Goal: Task Accomplishment & Management: Manage account settings

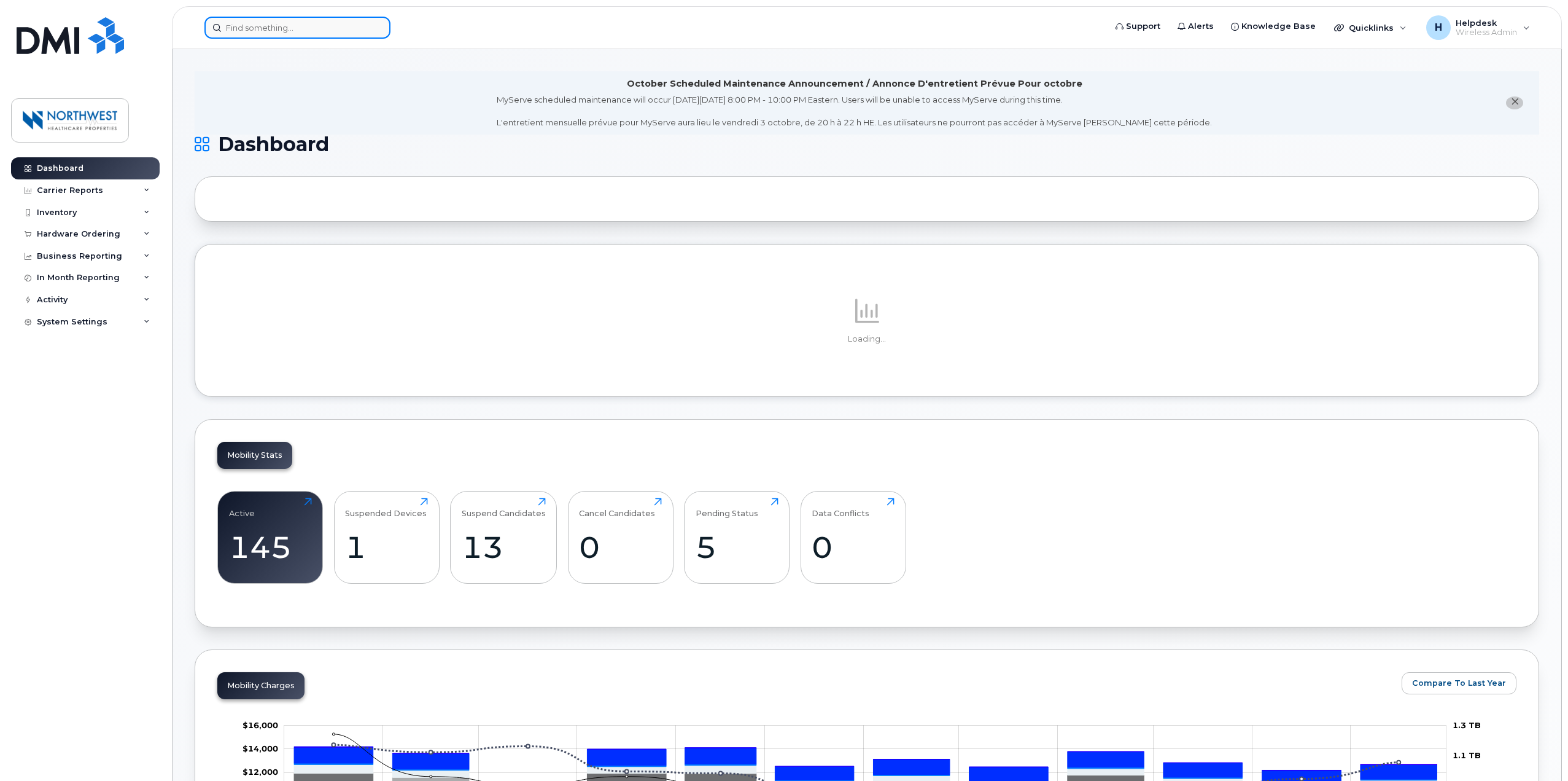
click at [257, 20] on input at bounding box center [297, 28] width 186 height 22
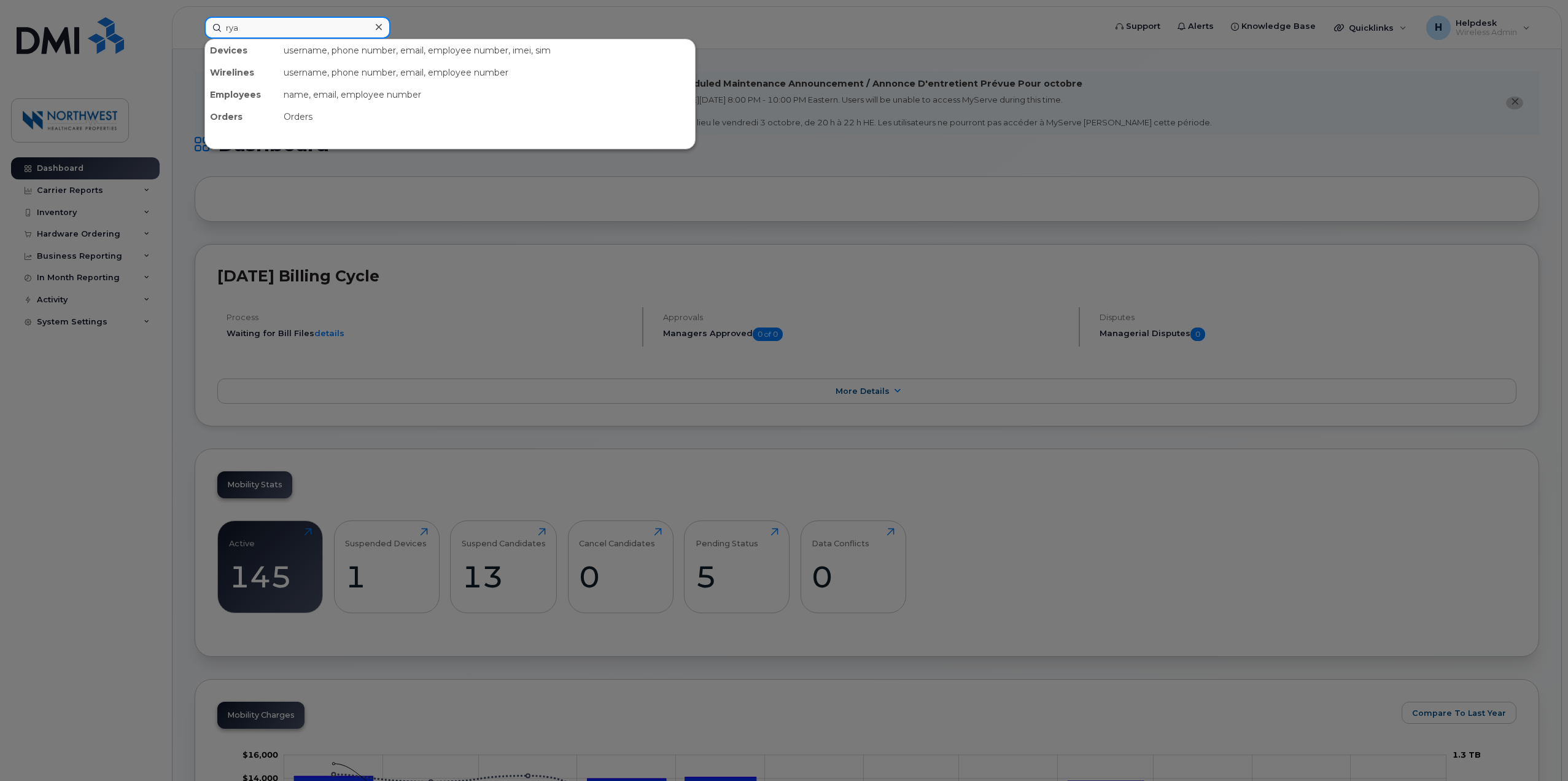
type input "ryan"
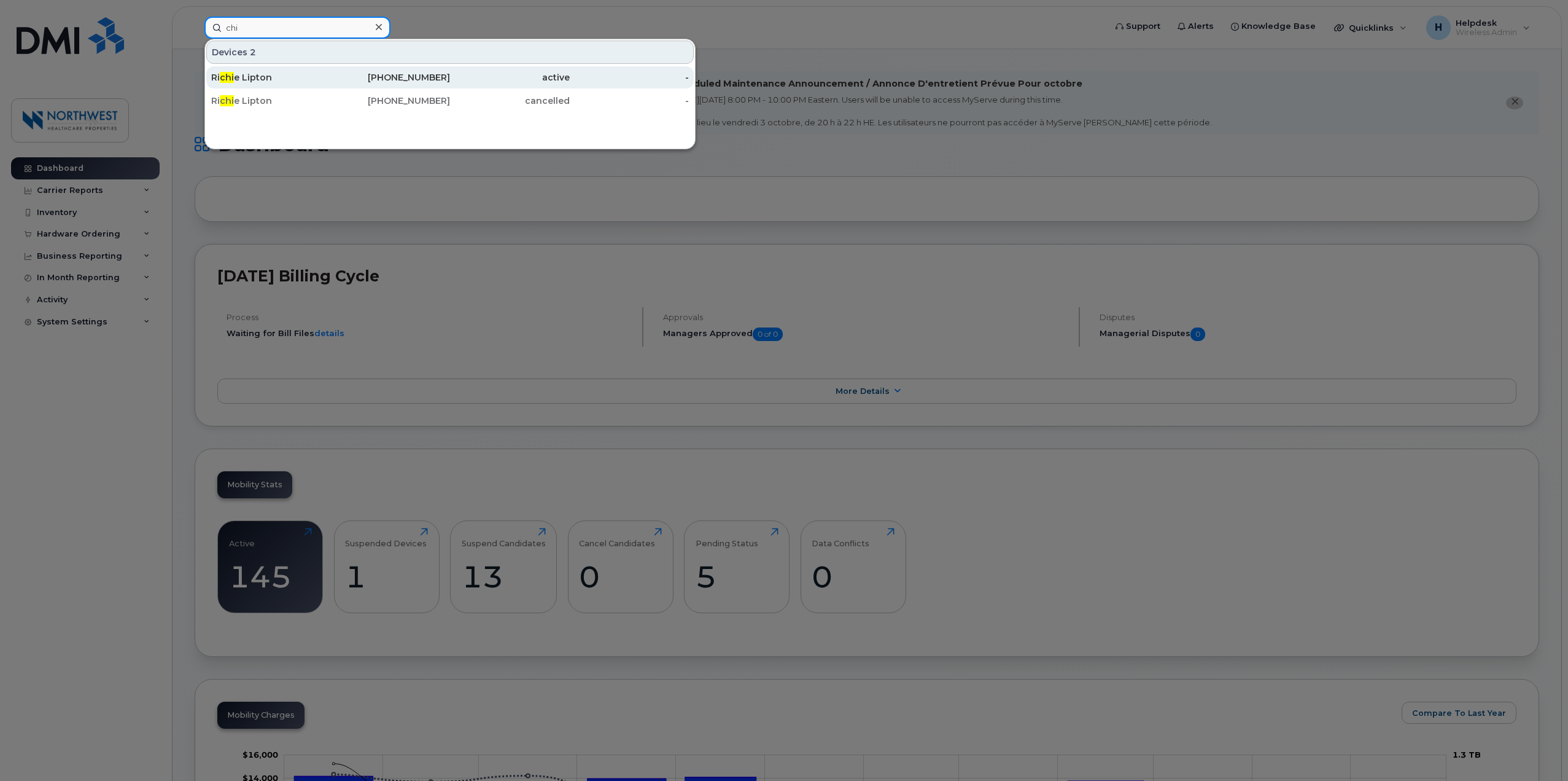
type input "chi"
click at [289, 76] on div "Ri chi e Lipton" at bounding box center [271, 77] width 120 height 12
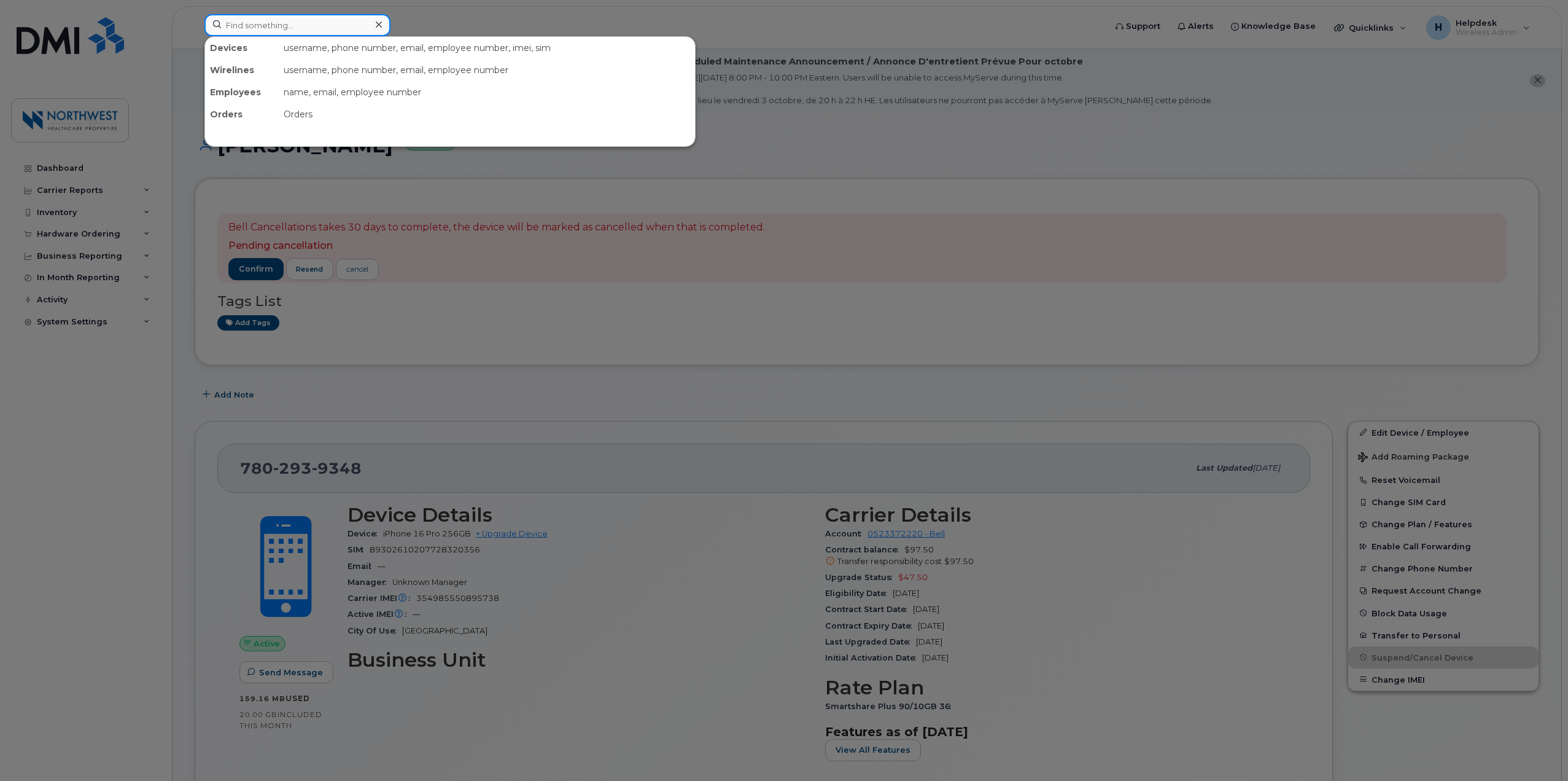
click at [308, 28] on input at bounding box center [297, 25] width 186 height 22
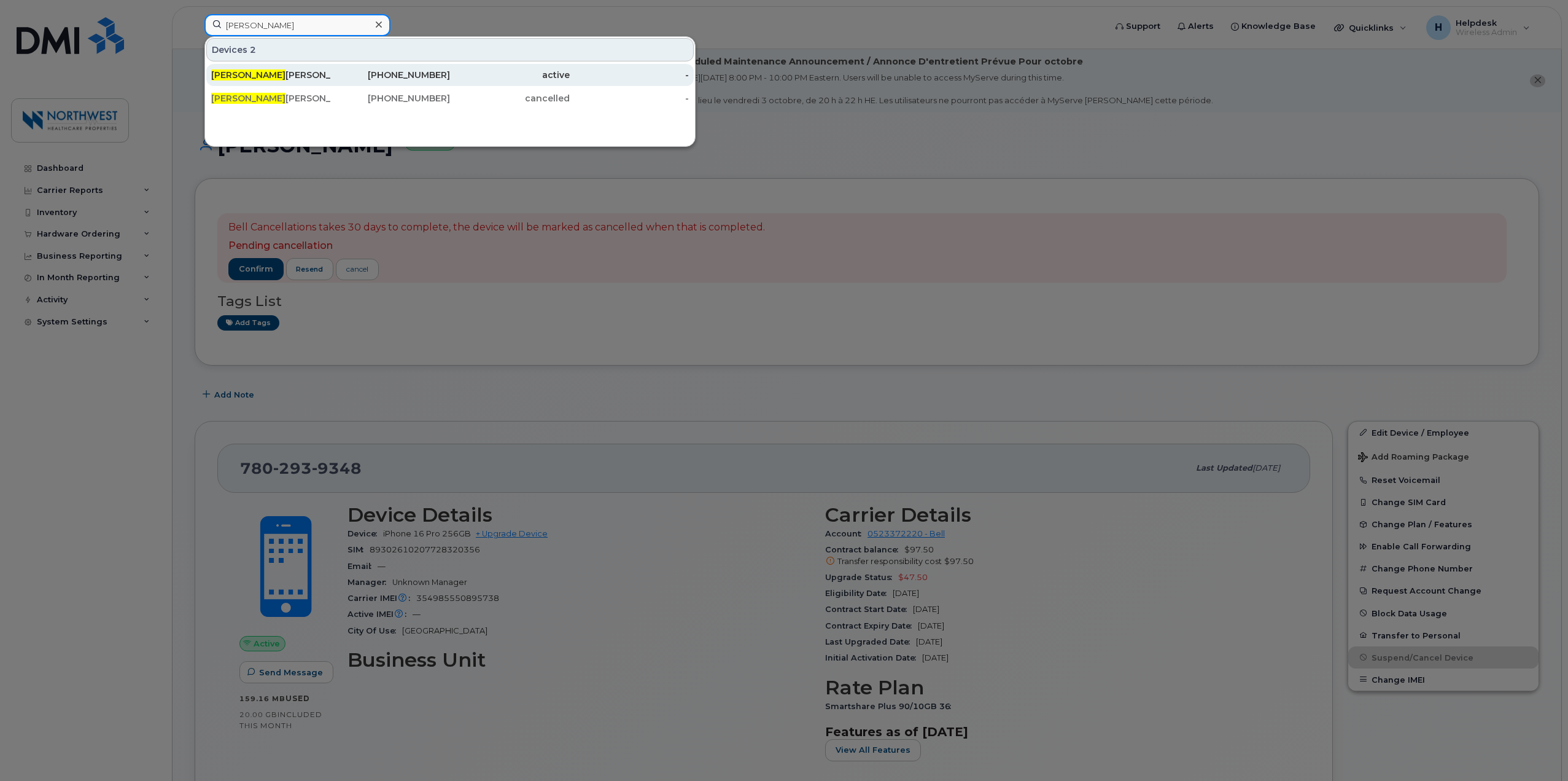
type input "daniel"
click at [319, 69] on div "Daniel le Monsegue" at bounding box center [271, 75] width 120 height 12
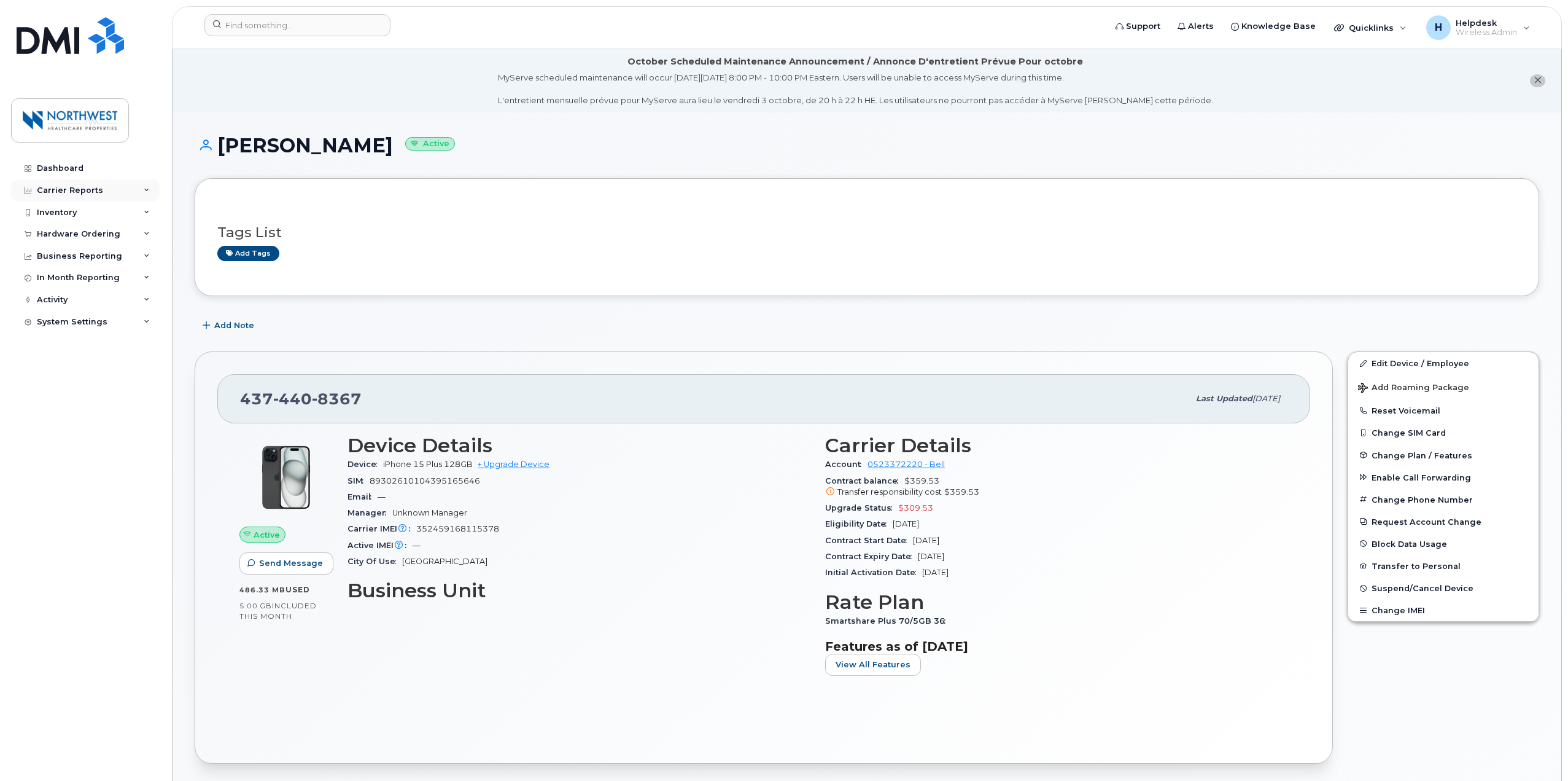
click at [69, 192] on div "Carrier Reports" at bounding box center [70, 190] width 66 height 10
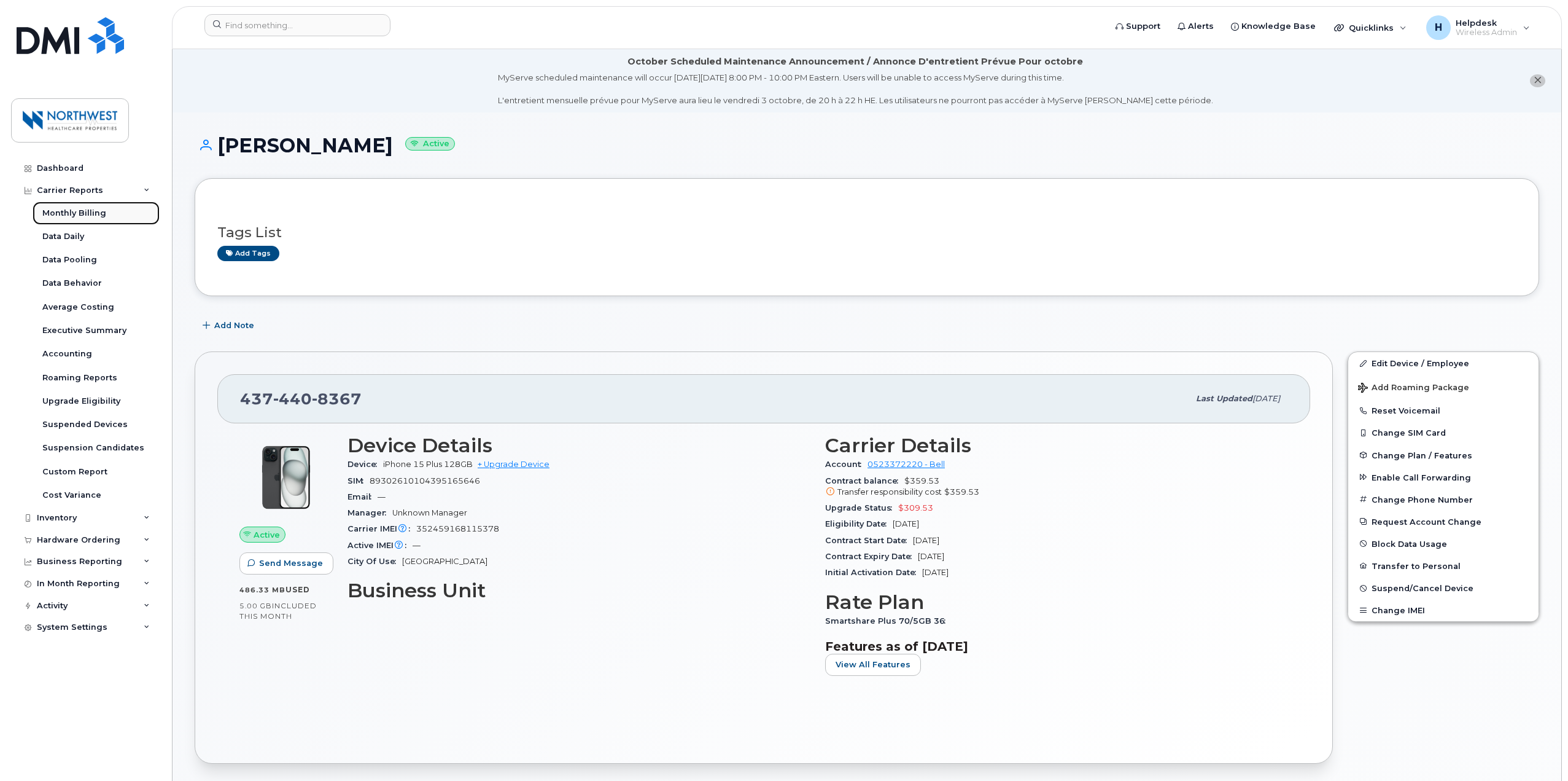
click at [84, 216] on div "Monthly Billing" at bounding box center [74, 213] width 64 height 11
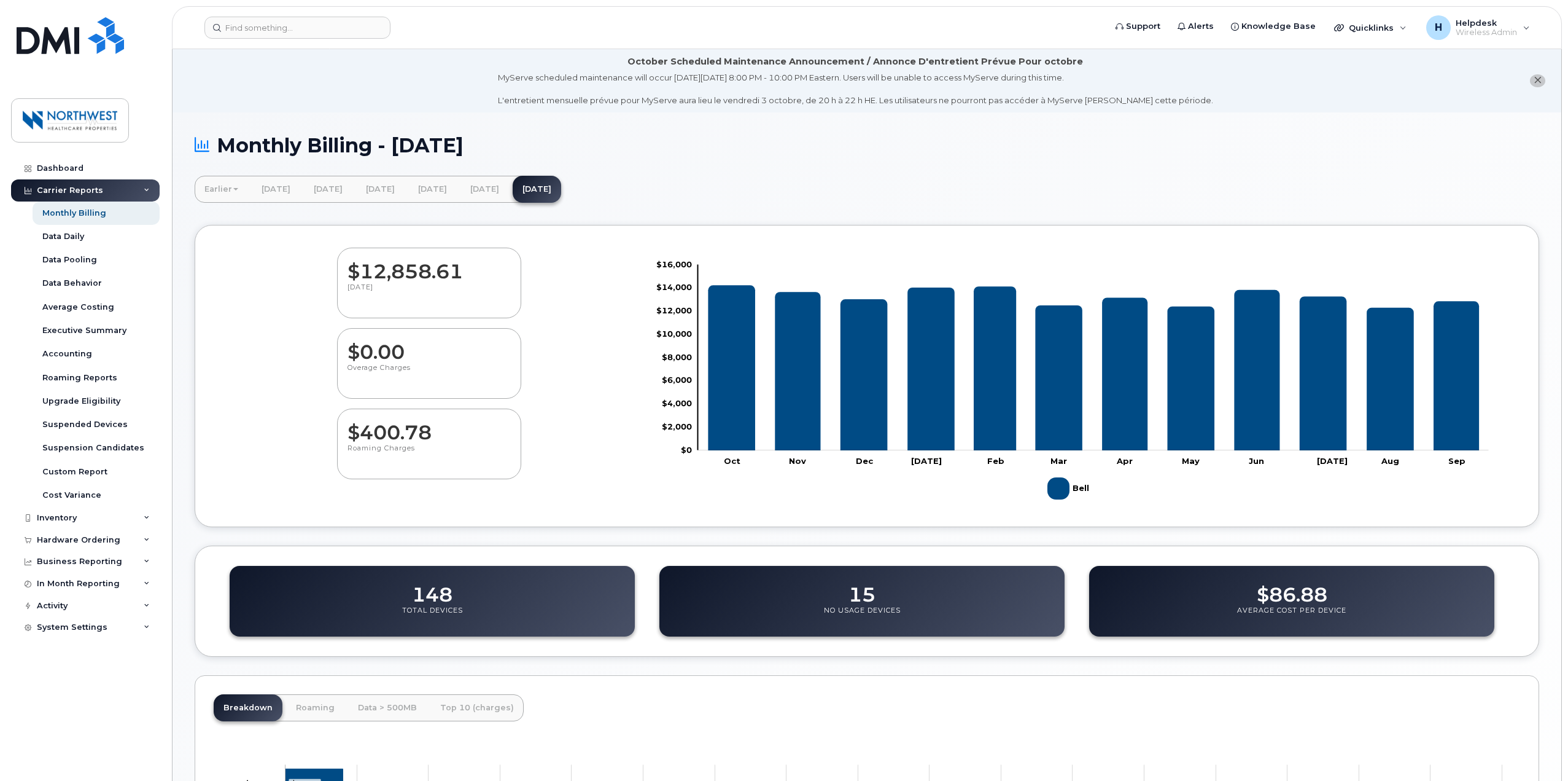
click at [413, 594] on dd "148" at bounding box center [432, 588] width 40 height 35
click at [151, 563] on div "Business Reporting" at bounding box center [85, 561] width 148 height 22
click at [126, 607] on link "Individual Reports" at bounding box center [95, 608] width 127 height 24
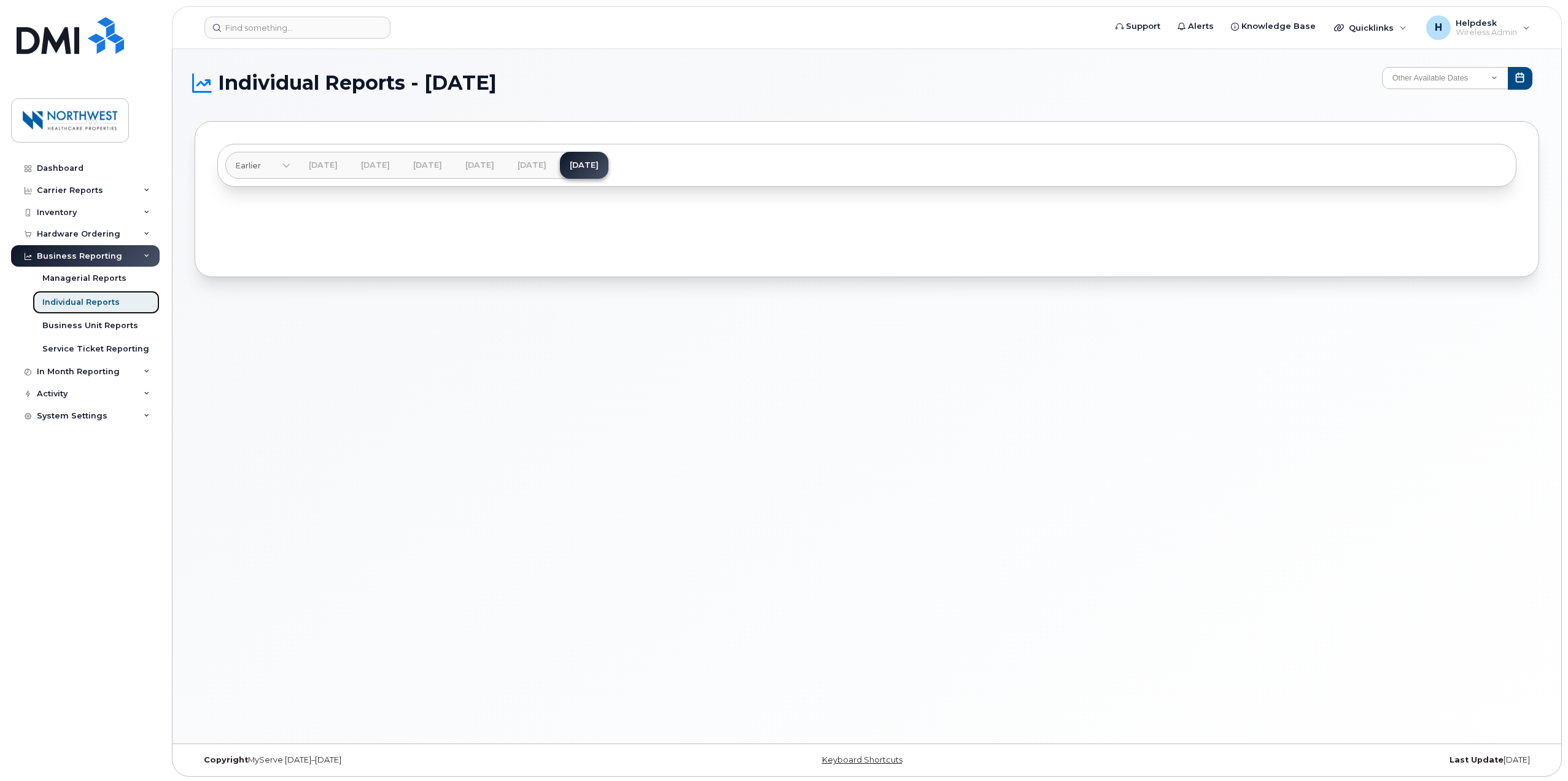
scroll to position [6, 0]
click at [1458, 78] on select "Other Available Dates December November October September August December Novem…" at bounding box center [1445, 76] width 126 height 22
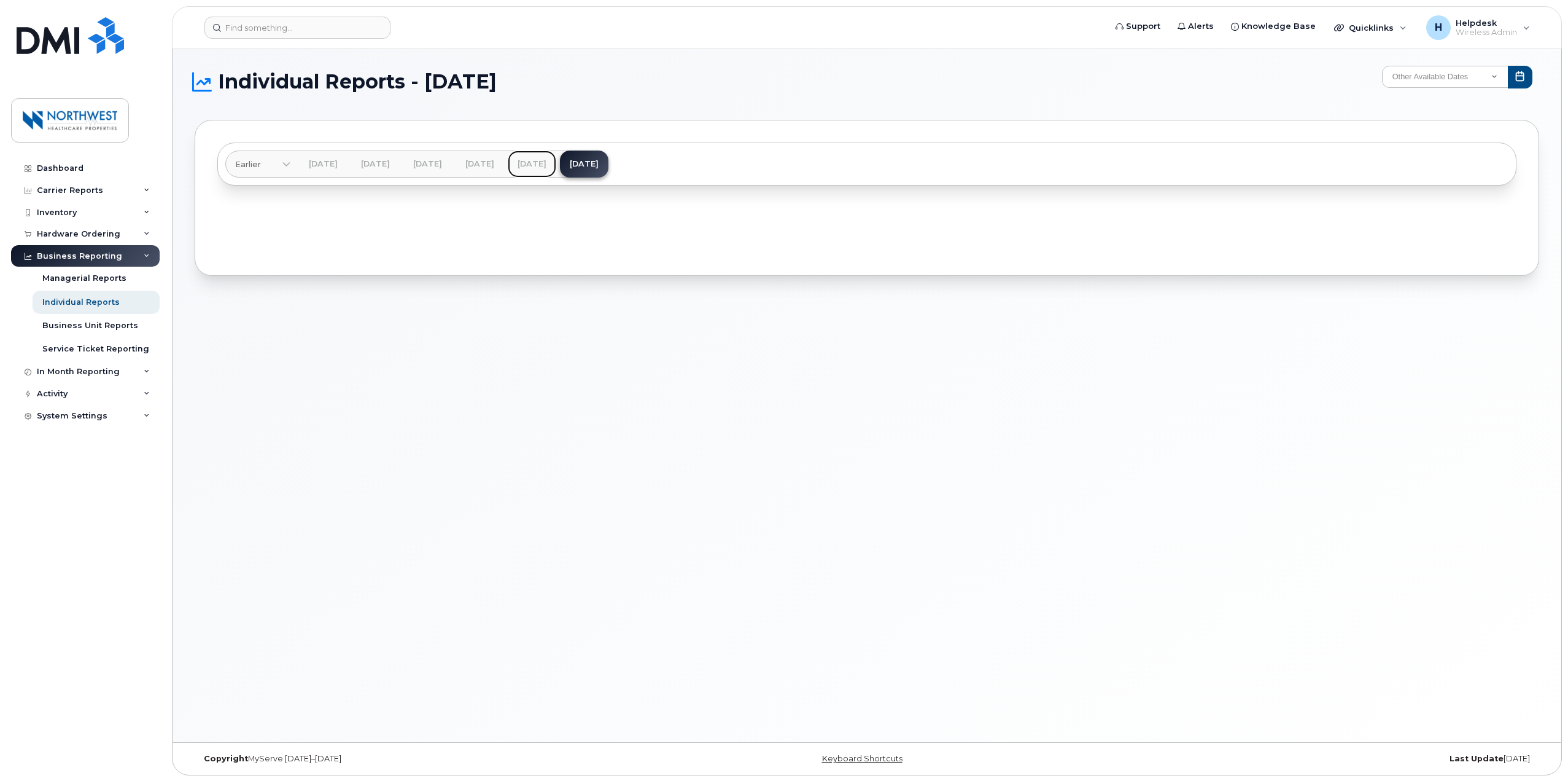
click at [556, 167] on link "[DATE]" at bounding box center [532, 164] width 48 height 27
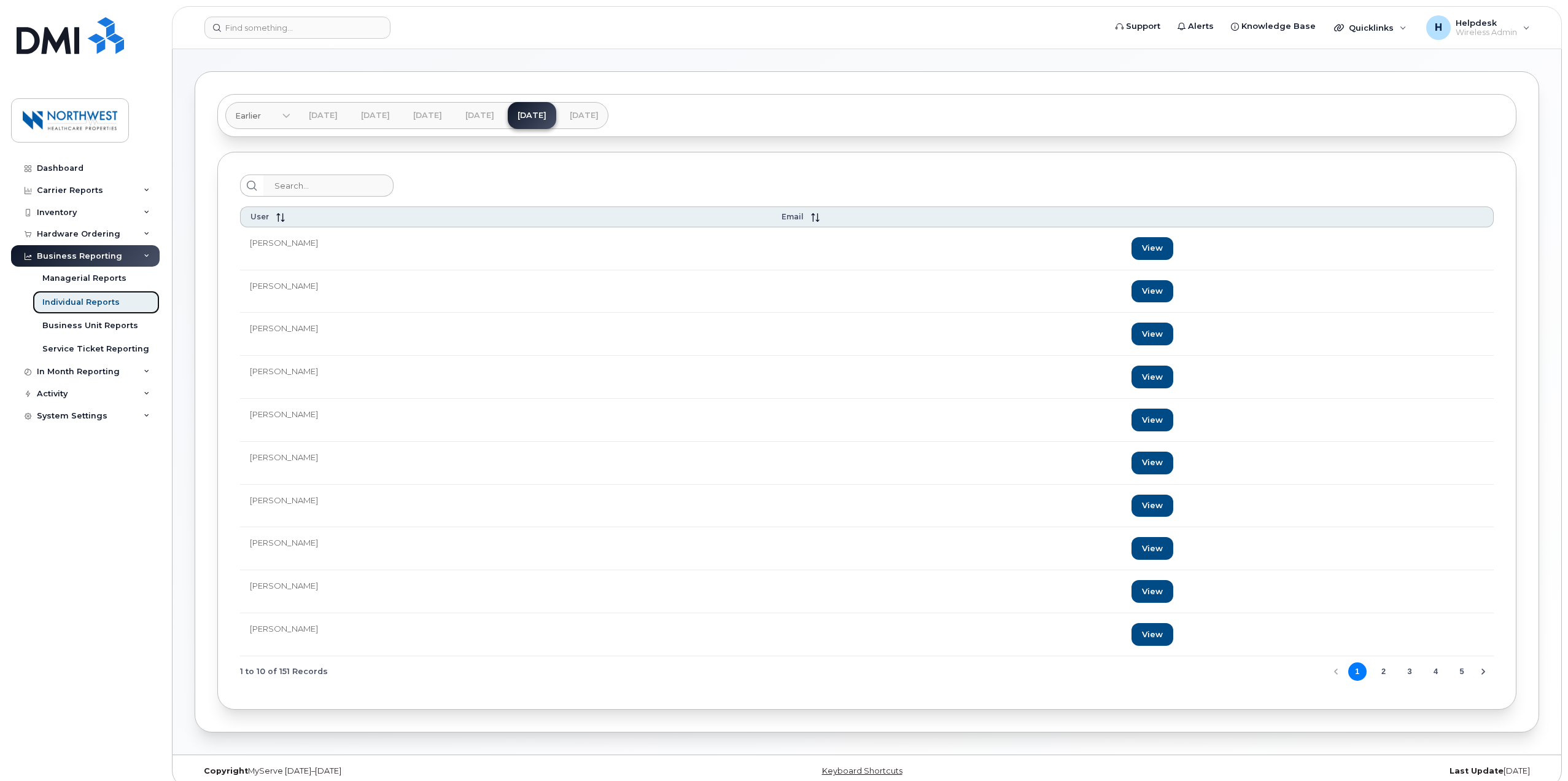
click at [125, 290] on link "Individual Reports" at bounding box center [95, 302] width 127 height 24
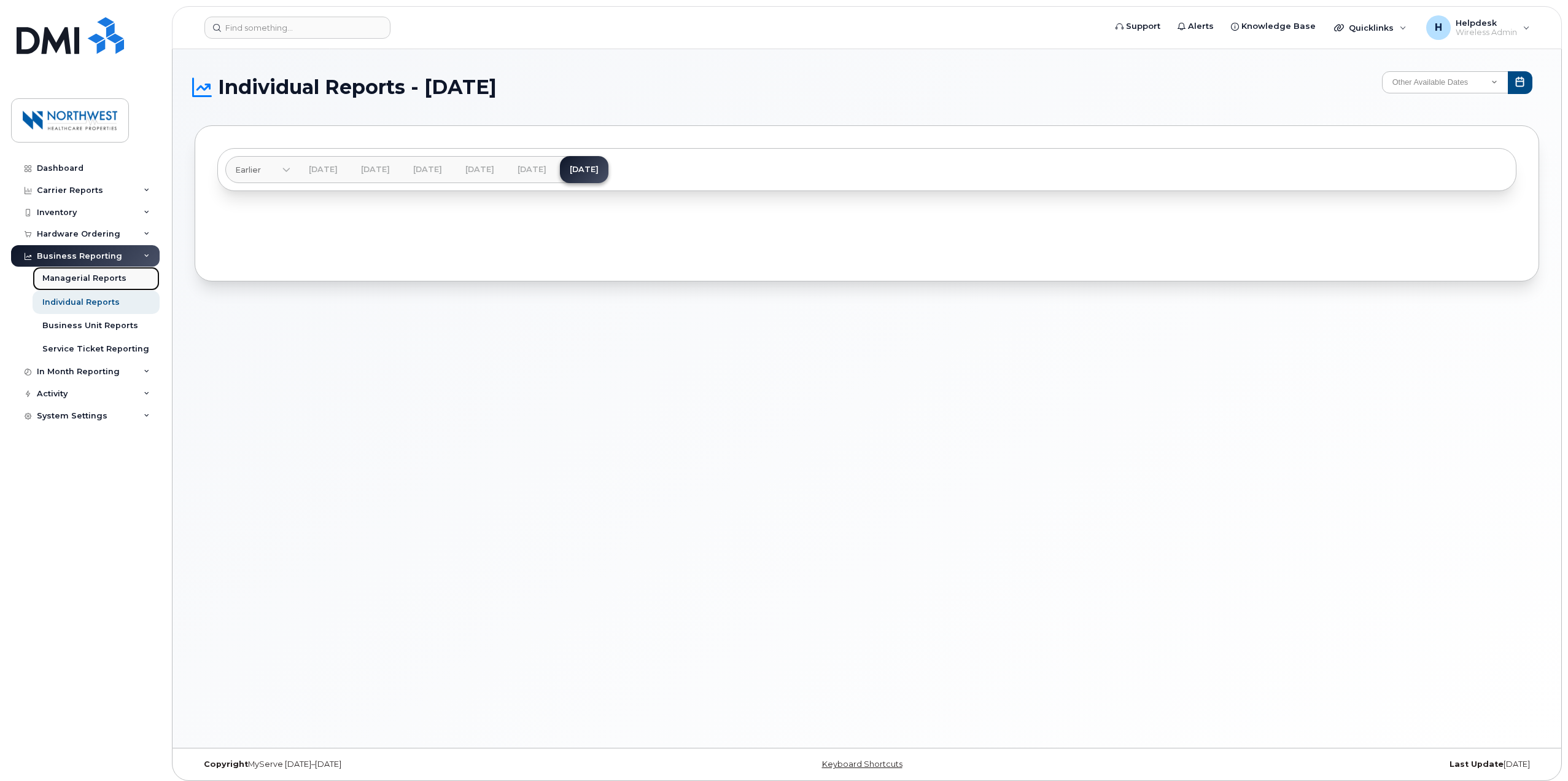
click at [126, 281] on link "Managerial Reports" at bounding box center [95, 278] width 127 height 24
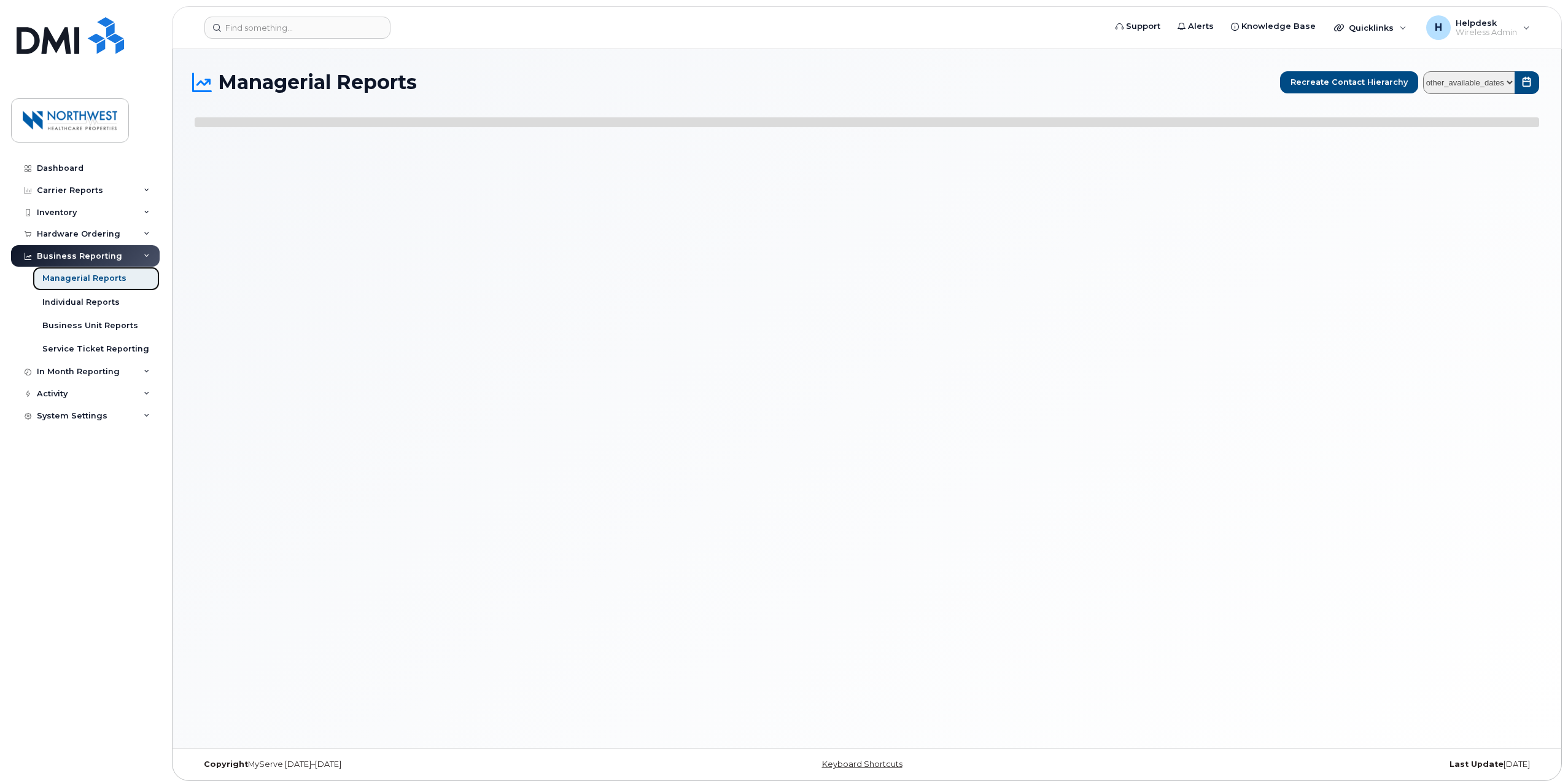
select select
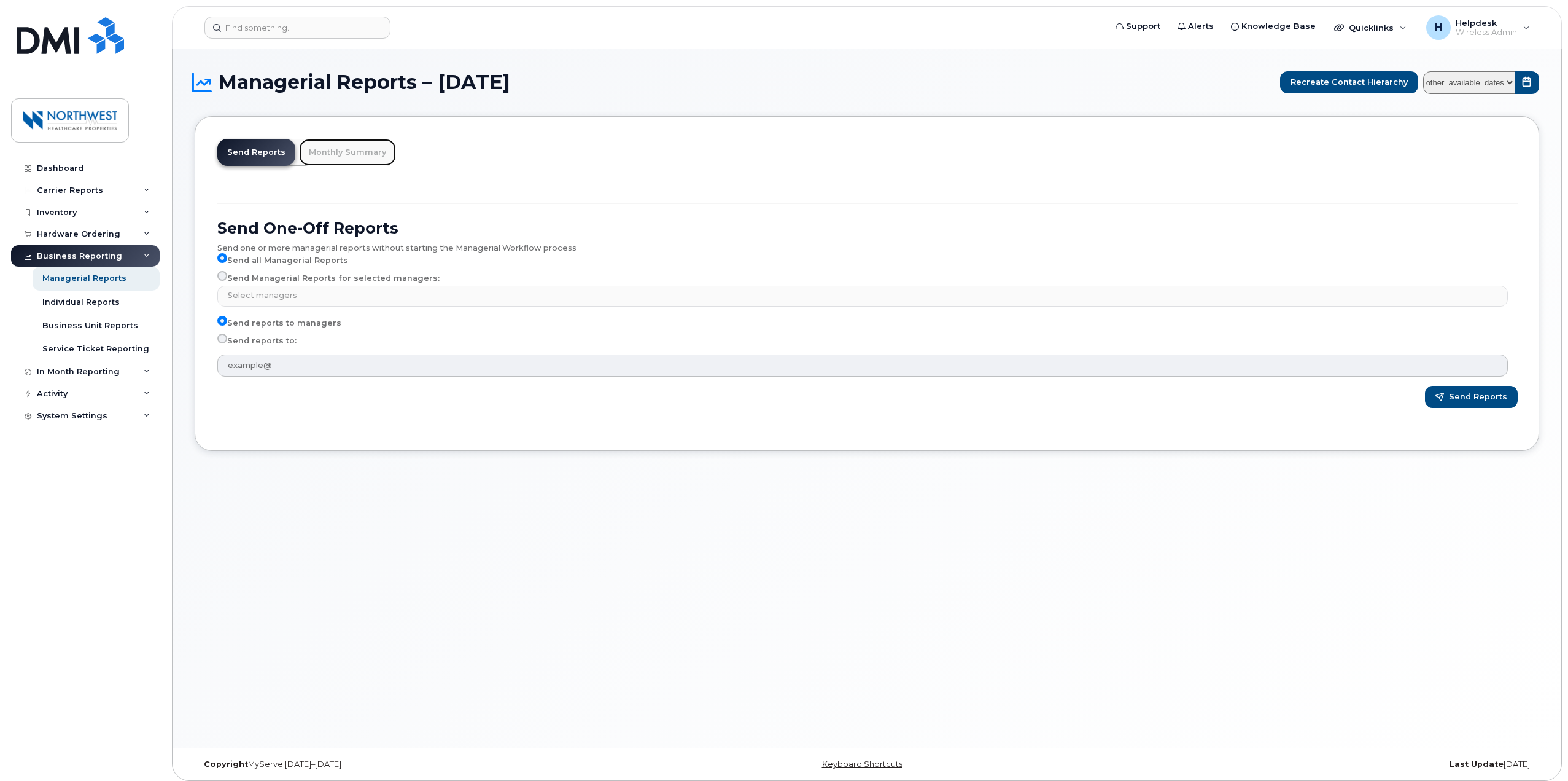
click at [344, 148] on link "Monthly Summary" at bounding box center [347, 152] width 97 height 27
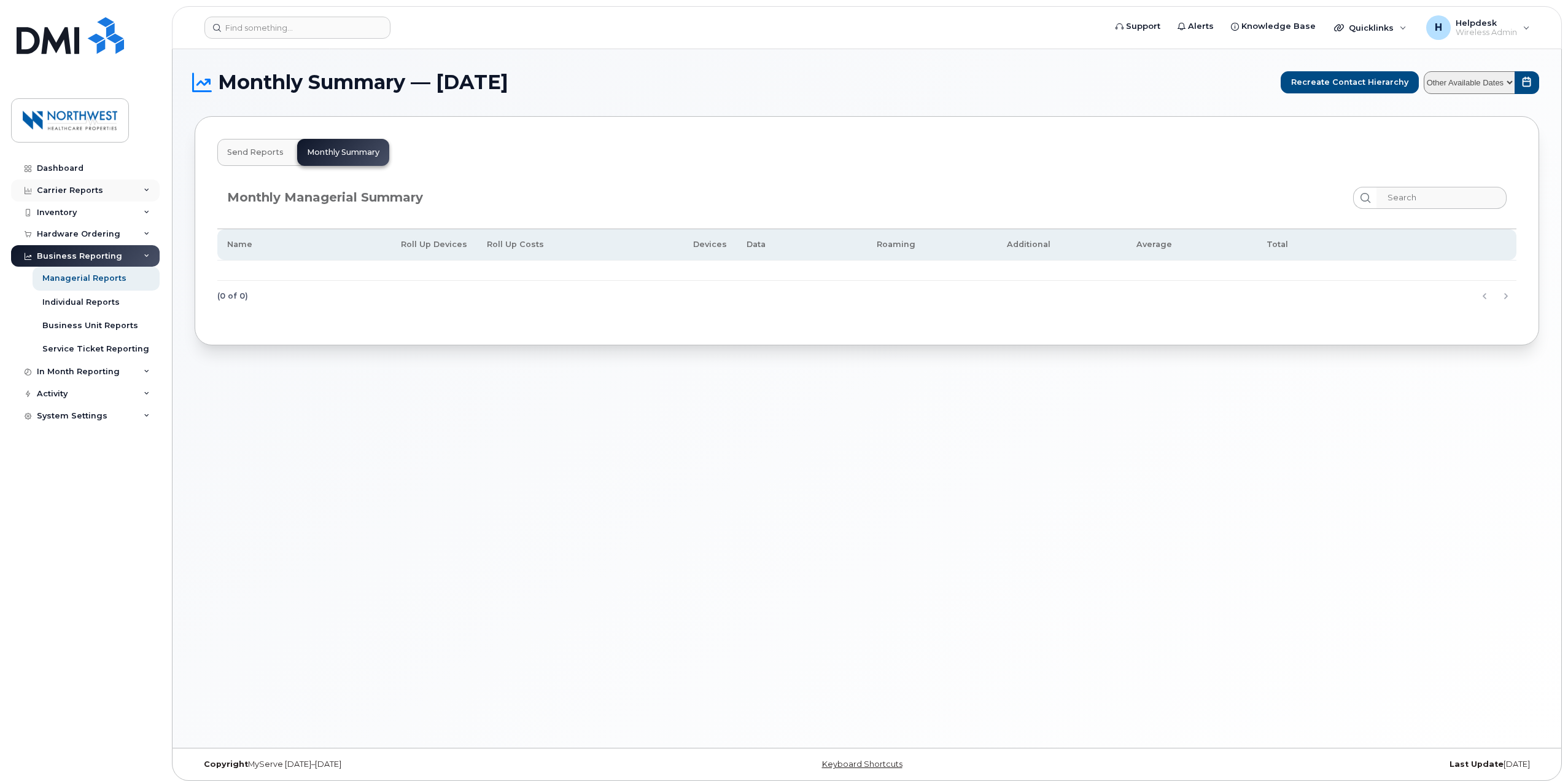
click at [123, 197] on div "Carrier Reports" at bounding box center [85, 190] width 148 height 22
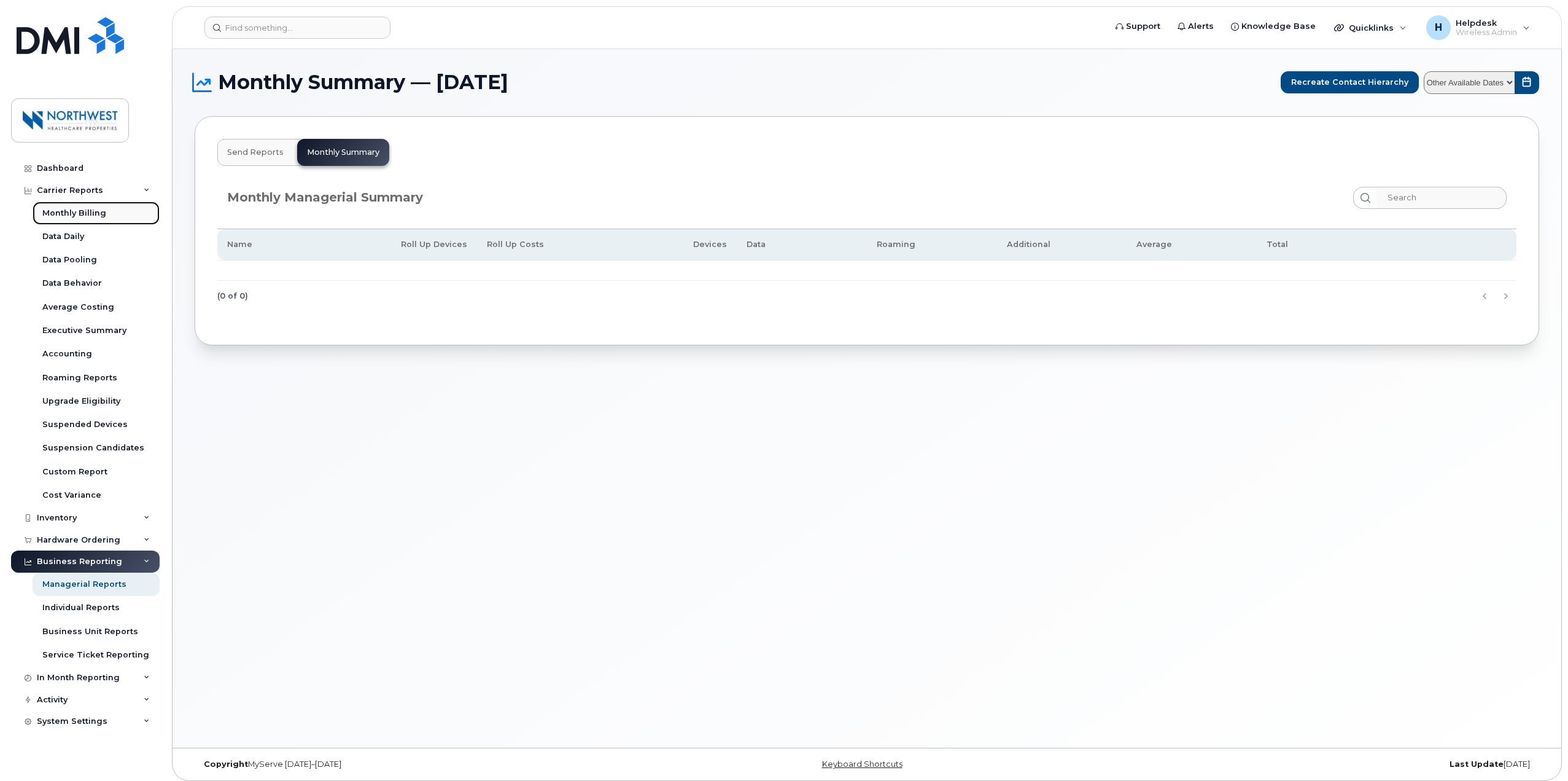
click at [121, 213] on link "Monthly Billing" at bounding box center [95, 213] width 127 height 24
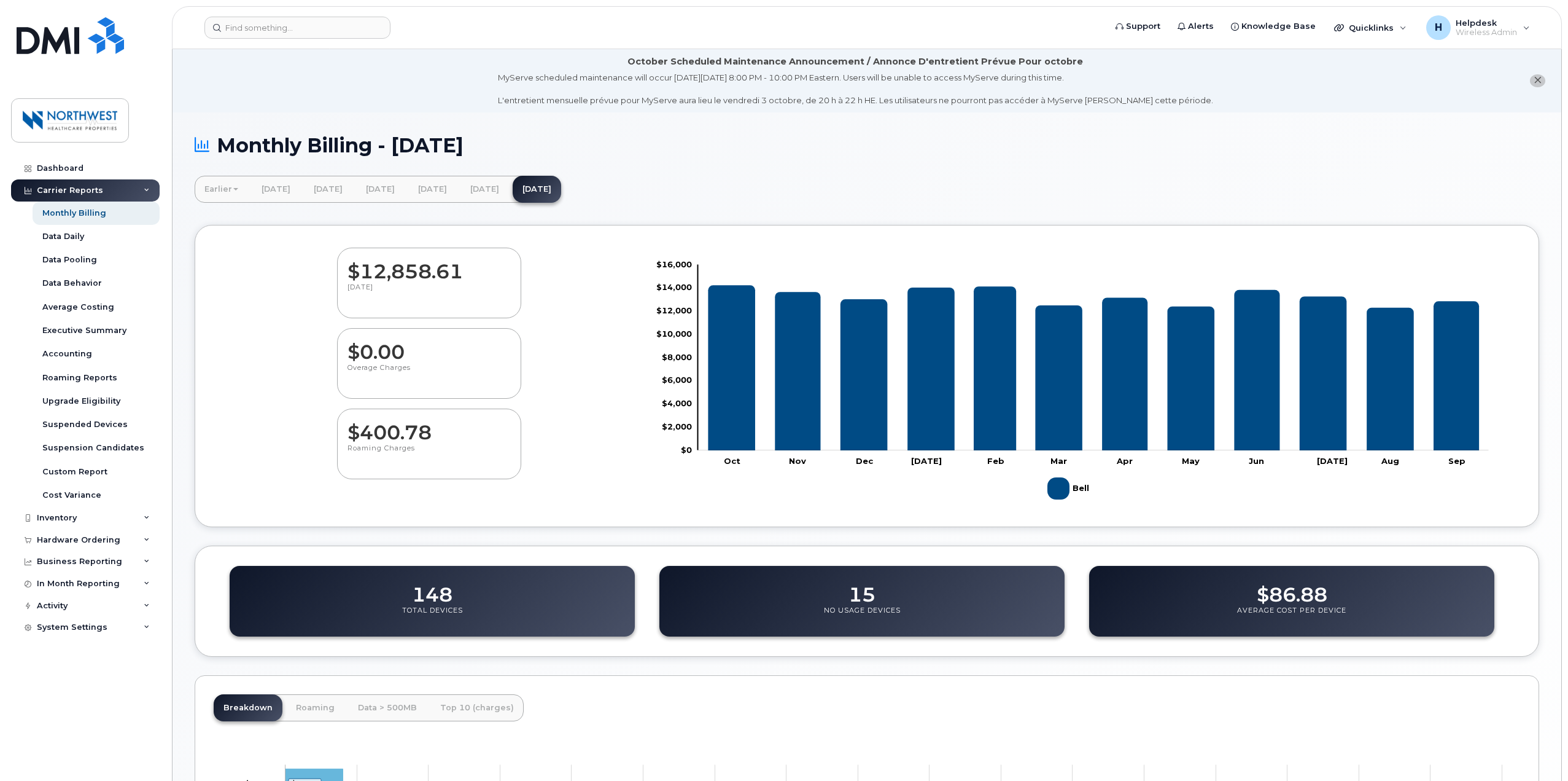
scroll to position [240, 0]
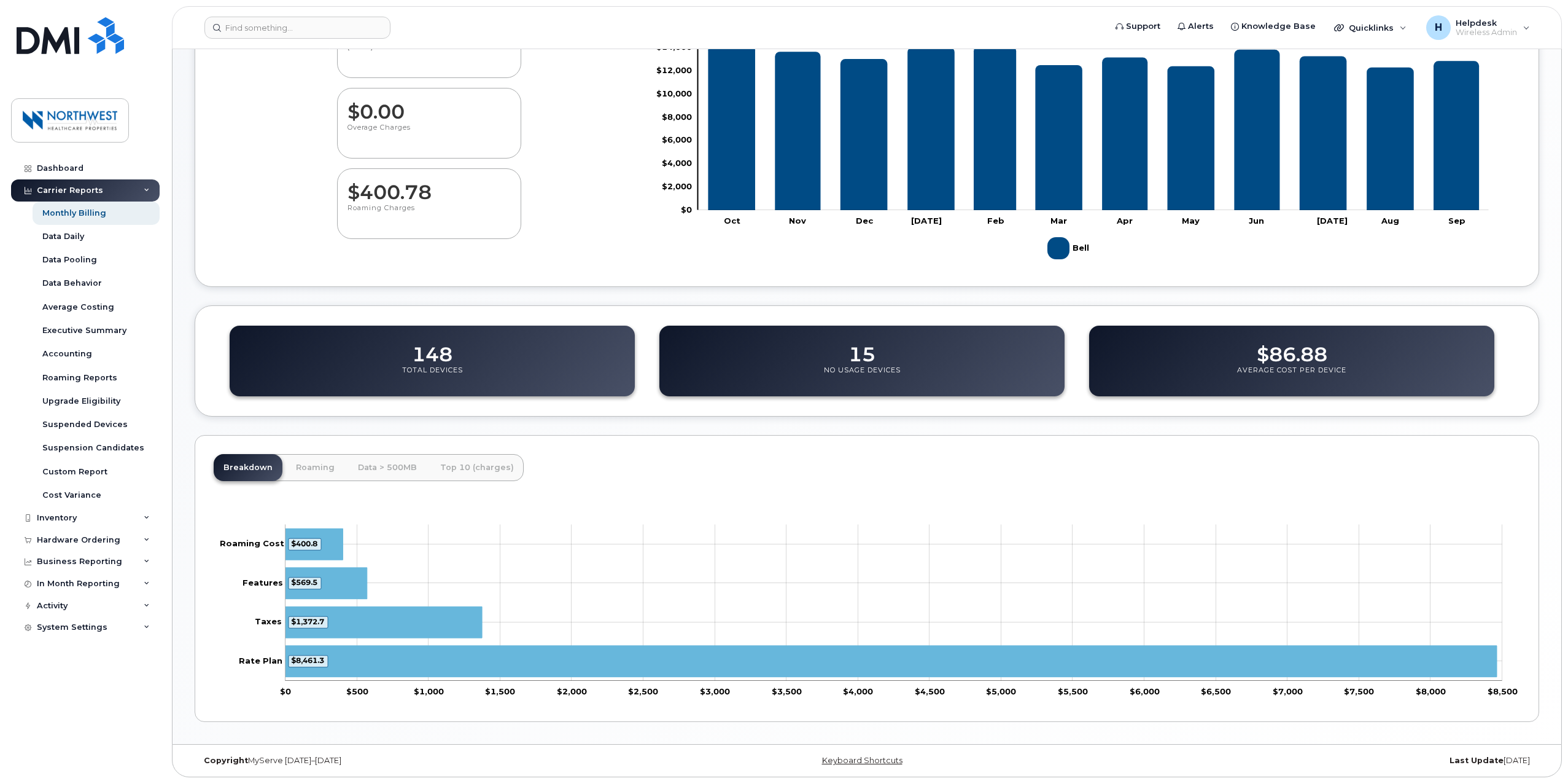
click at [433, 358] on dd "148" at bounding box center [432, 348] width 40 height 35
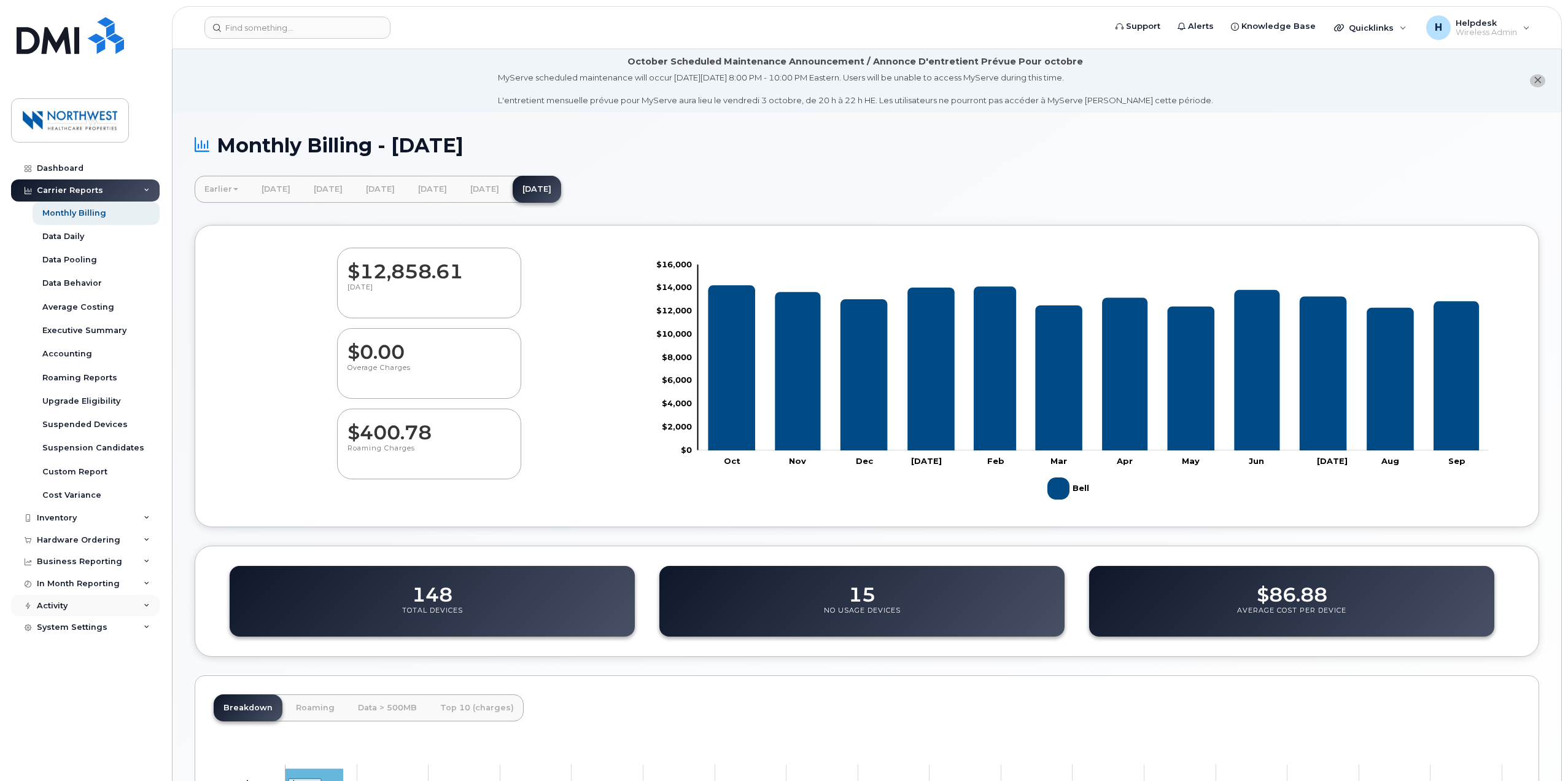
click at [119, 602] on div "Activity" at bounding box center [85, 605] width 148 height 22
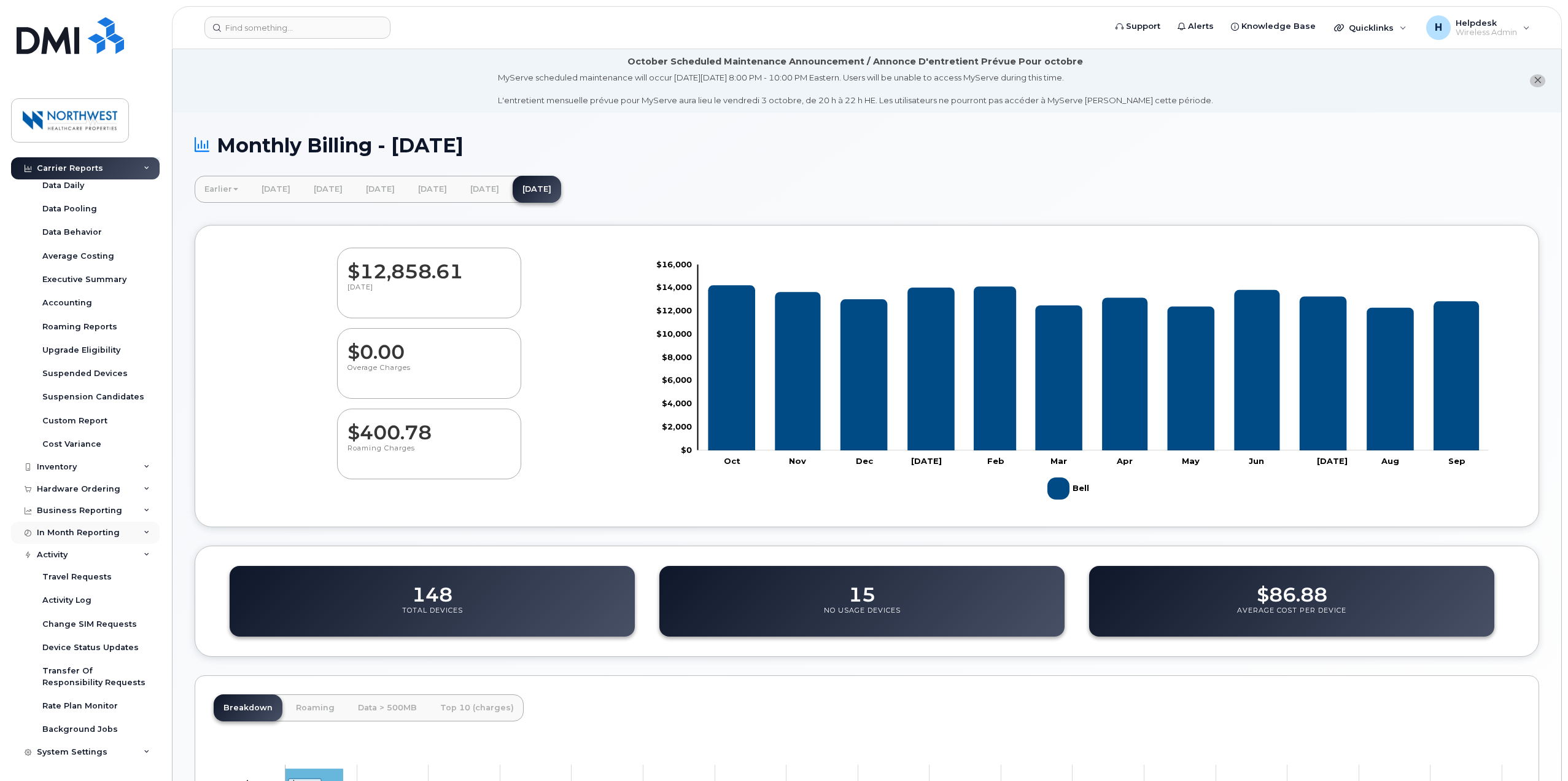
click at [122, 533] on div "In Month Reporting" at bounding box center [85, 533] width 148 height 22
click at [122, 511] on div "Business Reporting" at bounding box center [85, 511] width 148 height 22
click at [124, 494] on div "Hardware Ordering" at bounding box center [85, 489] width 148 height 22
click at [123, 469] on div "Inventory" at bounding box center [85, 467] width 148 height 22
click at [123, 492] on link "Mobility Devices" at bounding box center [95, 489] width 127 height 24
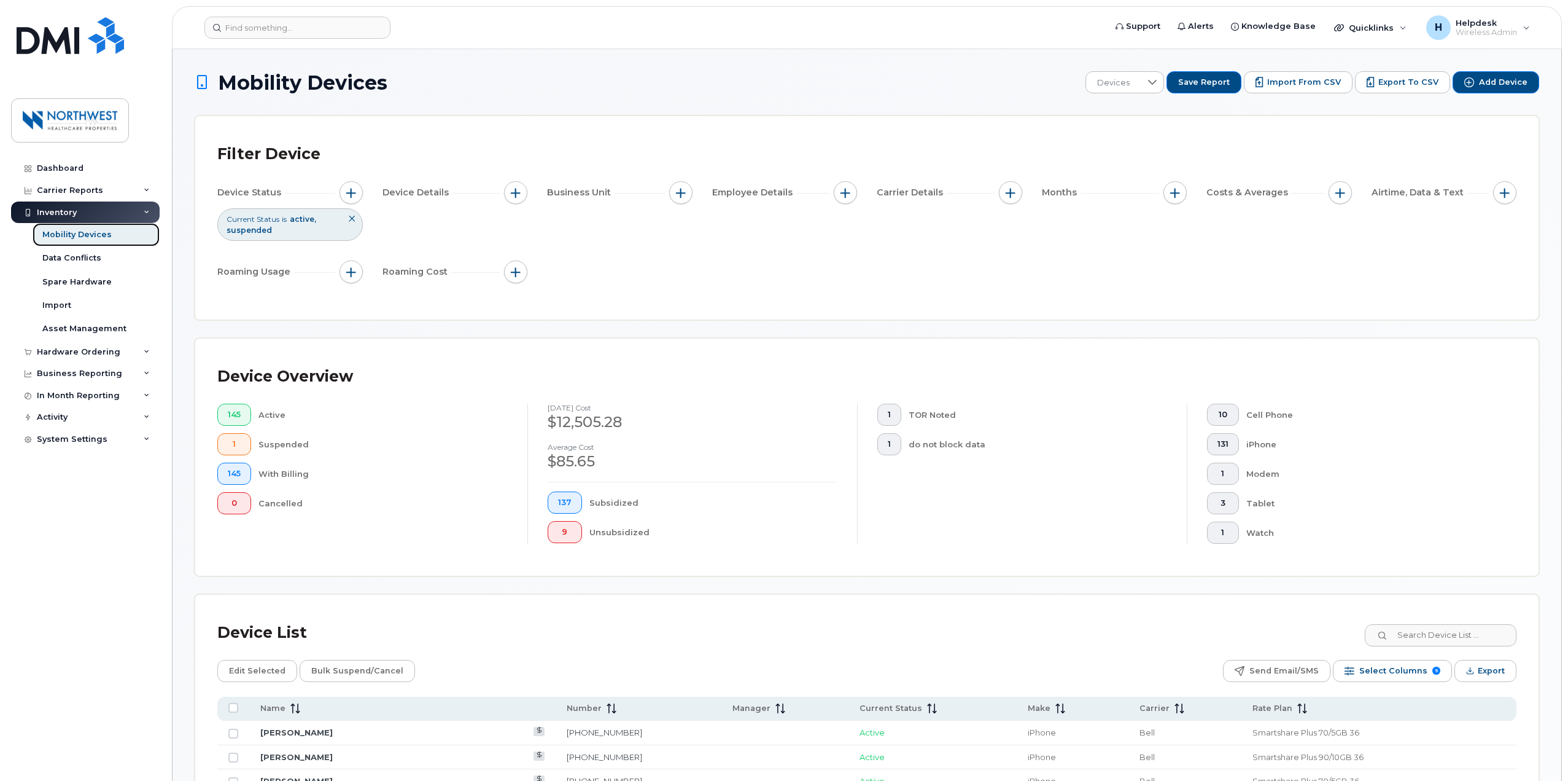
scroll to position [307, 0]
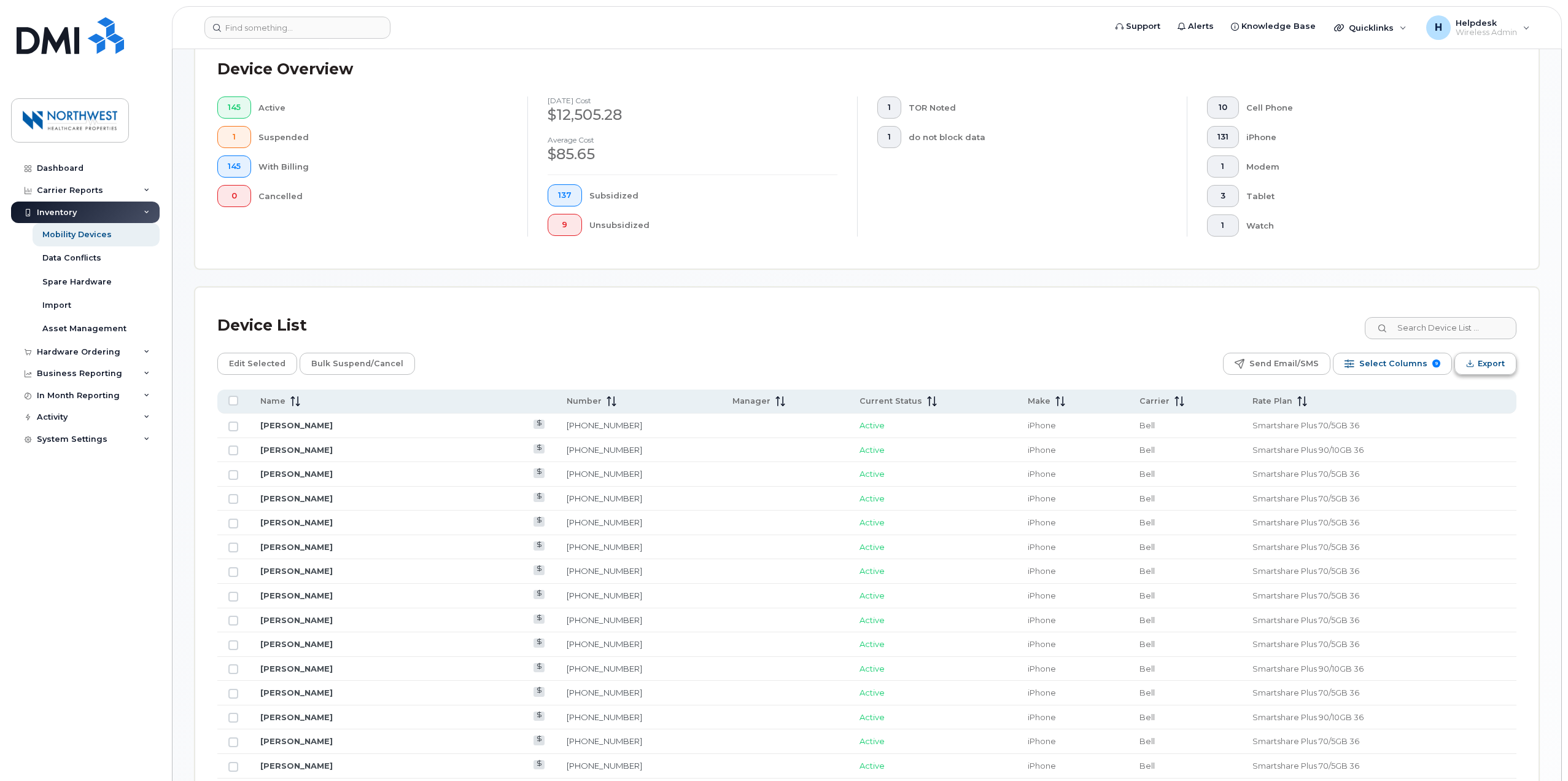
click at [1492, 363] on span "Export" at bounding box center [1491, 363] width 27 height 18
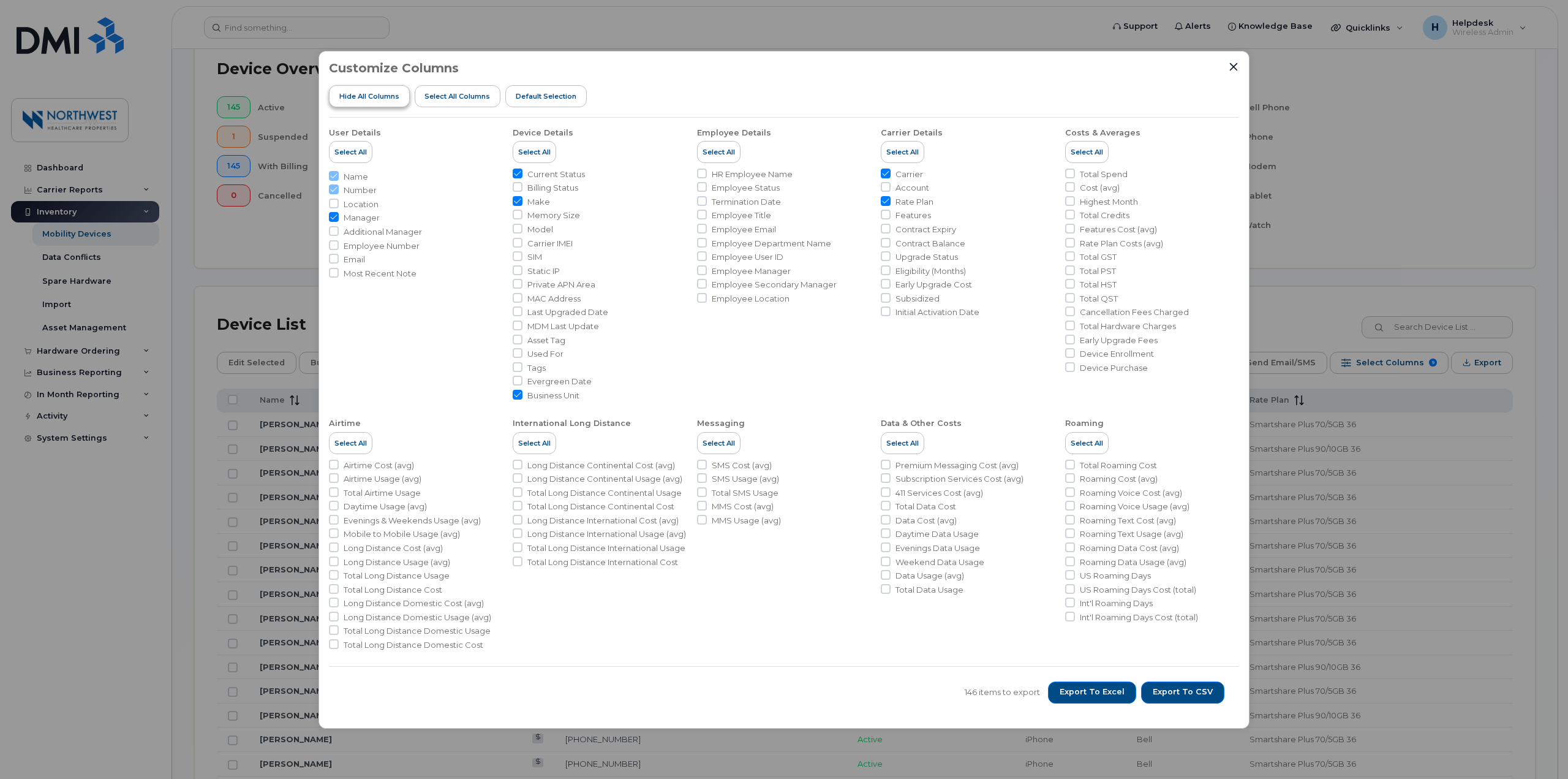
click at [361, 97] on span "Hide All Columns" at bounding box center [369, 96] width 60 height 10
checkbox input "false"
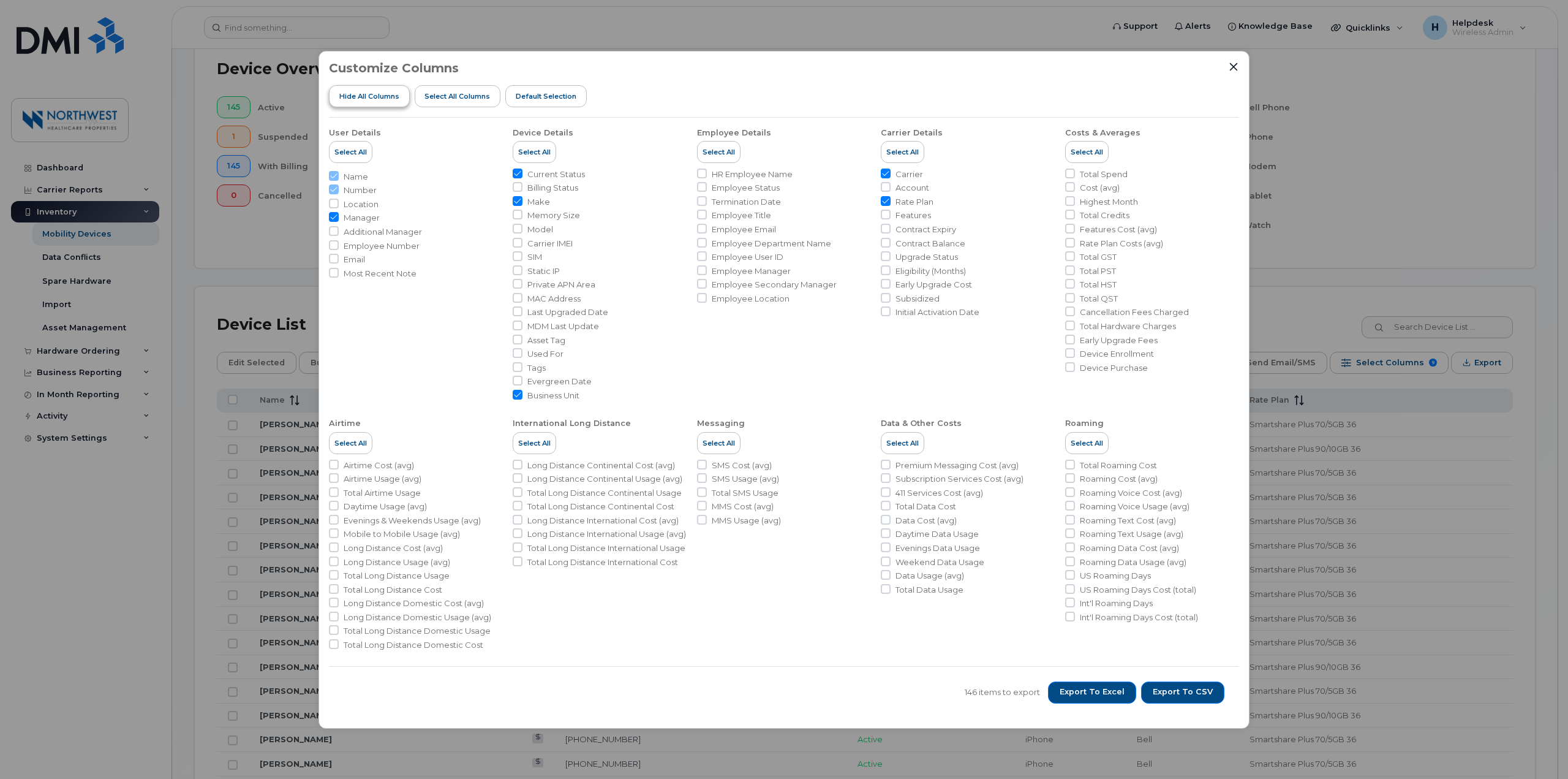
checkbox input "false"
click at [1197, 684] on button "Export to CSV" at bounding box center [1183, 693] width 84 height 22
drag, startPoint x: 1233, startPoint y: 68, endPoint x: 1209, endPoint y: 69, distance: 24.0
click at [1233, 68] on icon "Close" at bounding box center [1234, 66] width 8 height 8
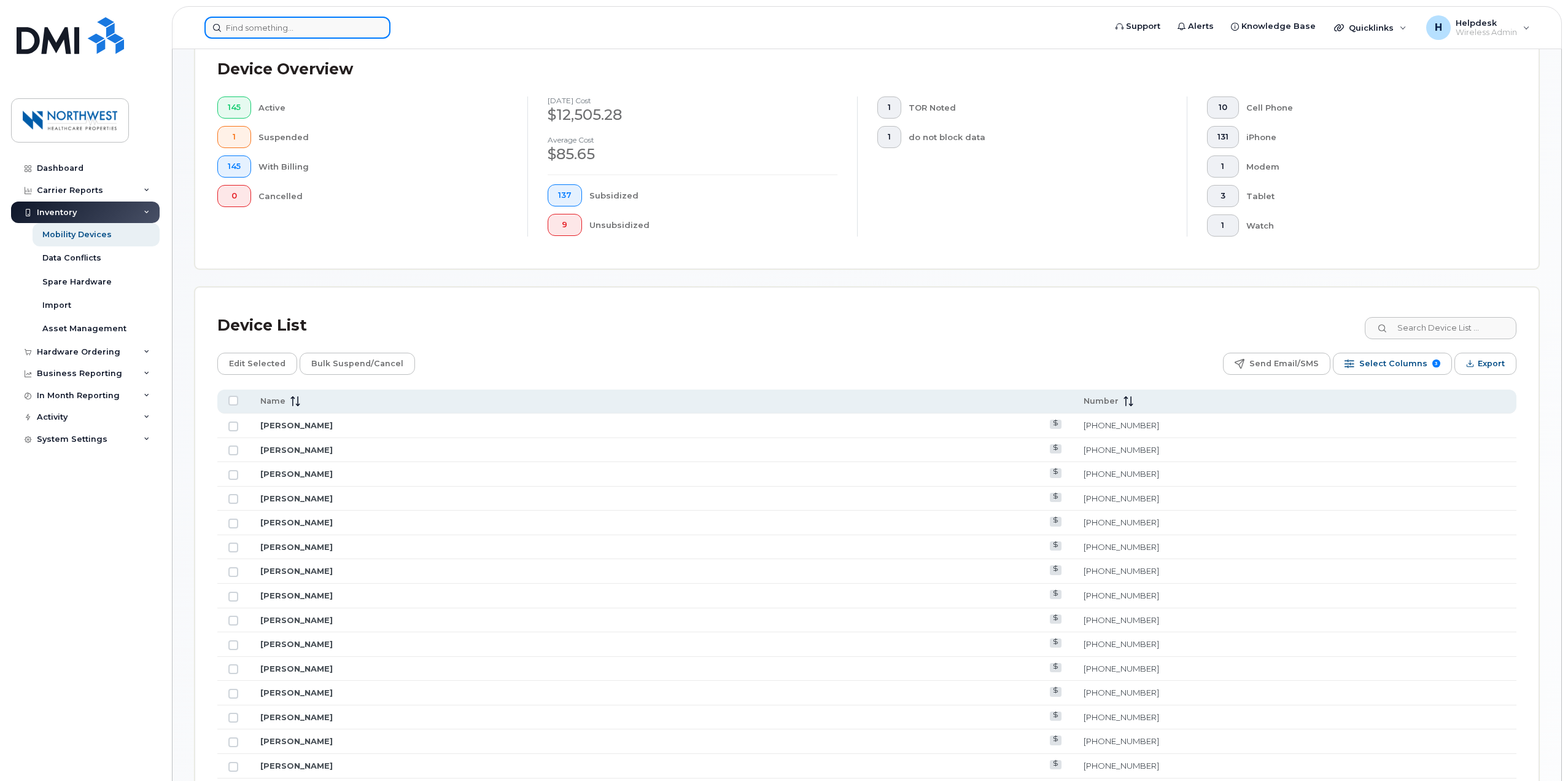
click at [252, 25] on input at bounding box center [297, 28] width 186 height 22
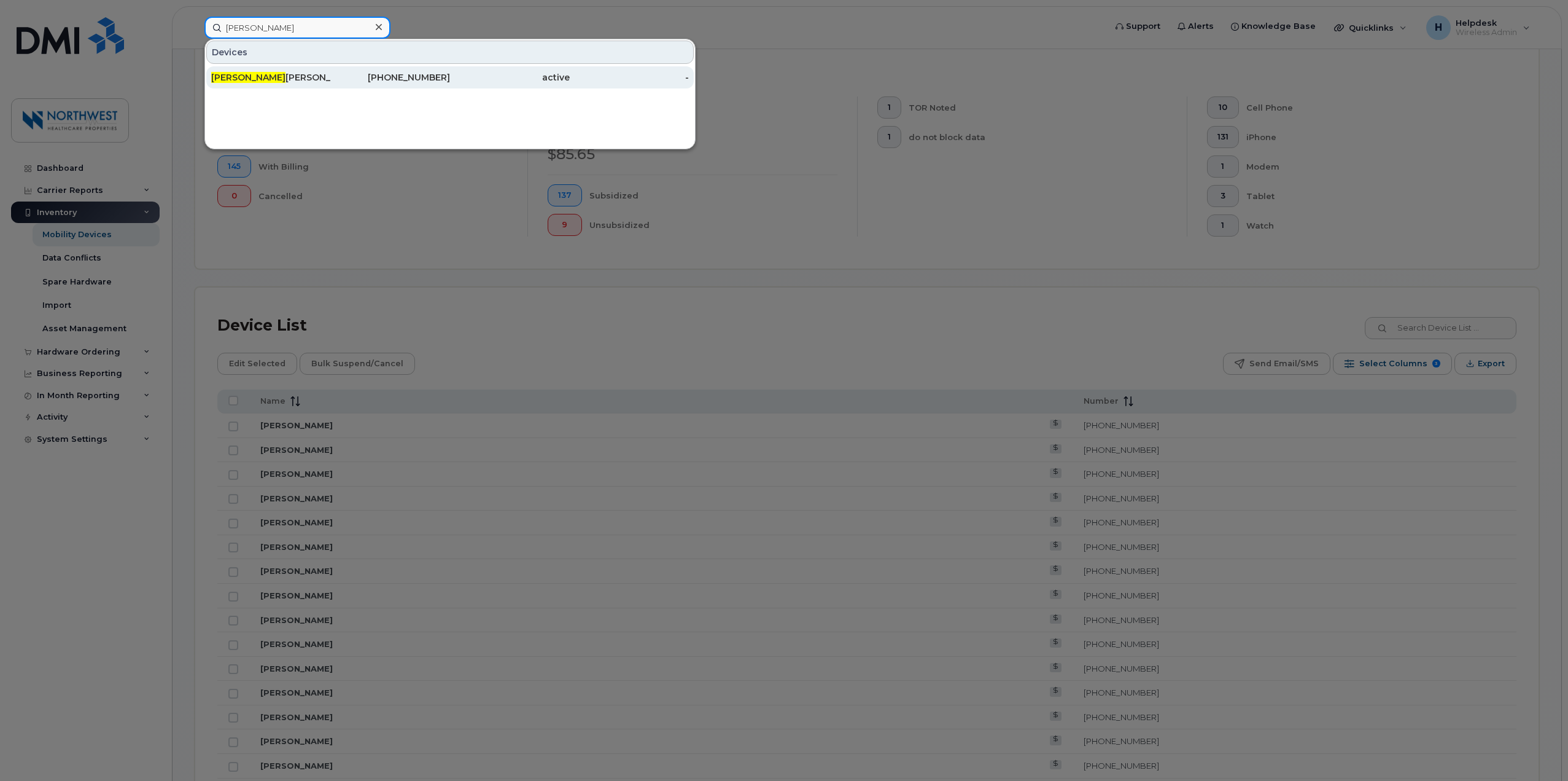
type input "craig"
click at [316, 82] on div "Craig Mitchell" at bounding box center [271, 77] width 120 height 12
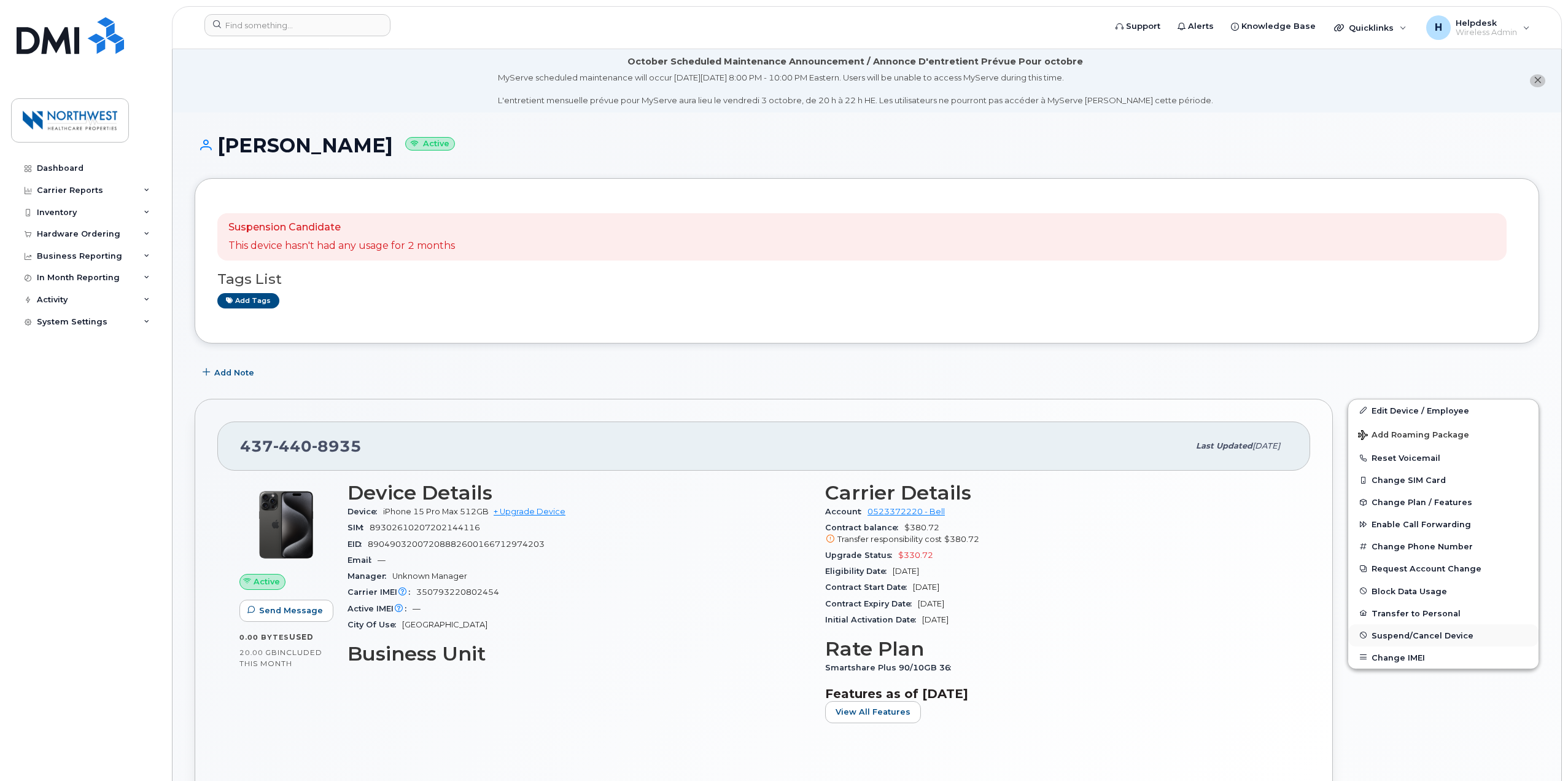
click at [1439, 638] on span "Suspend/Cancel Device" at bounding box center [1423, 635] width 102 height 10
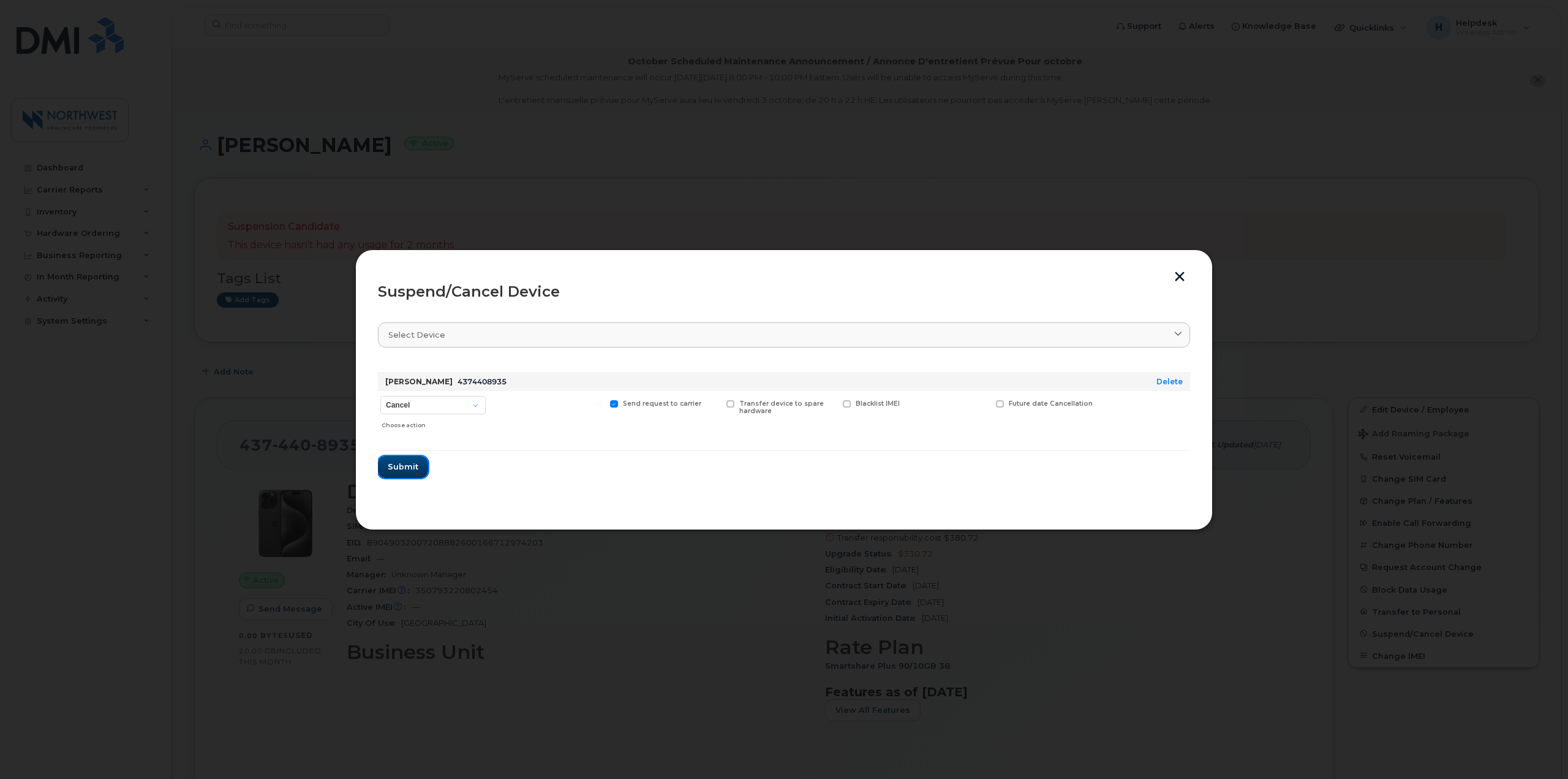
click at [407, 468] on span "Submit" at bounding box center [403, 467] width 31 height 12
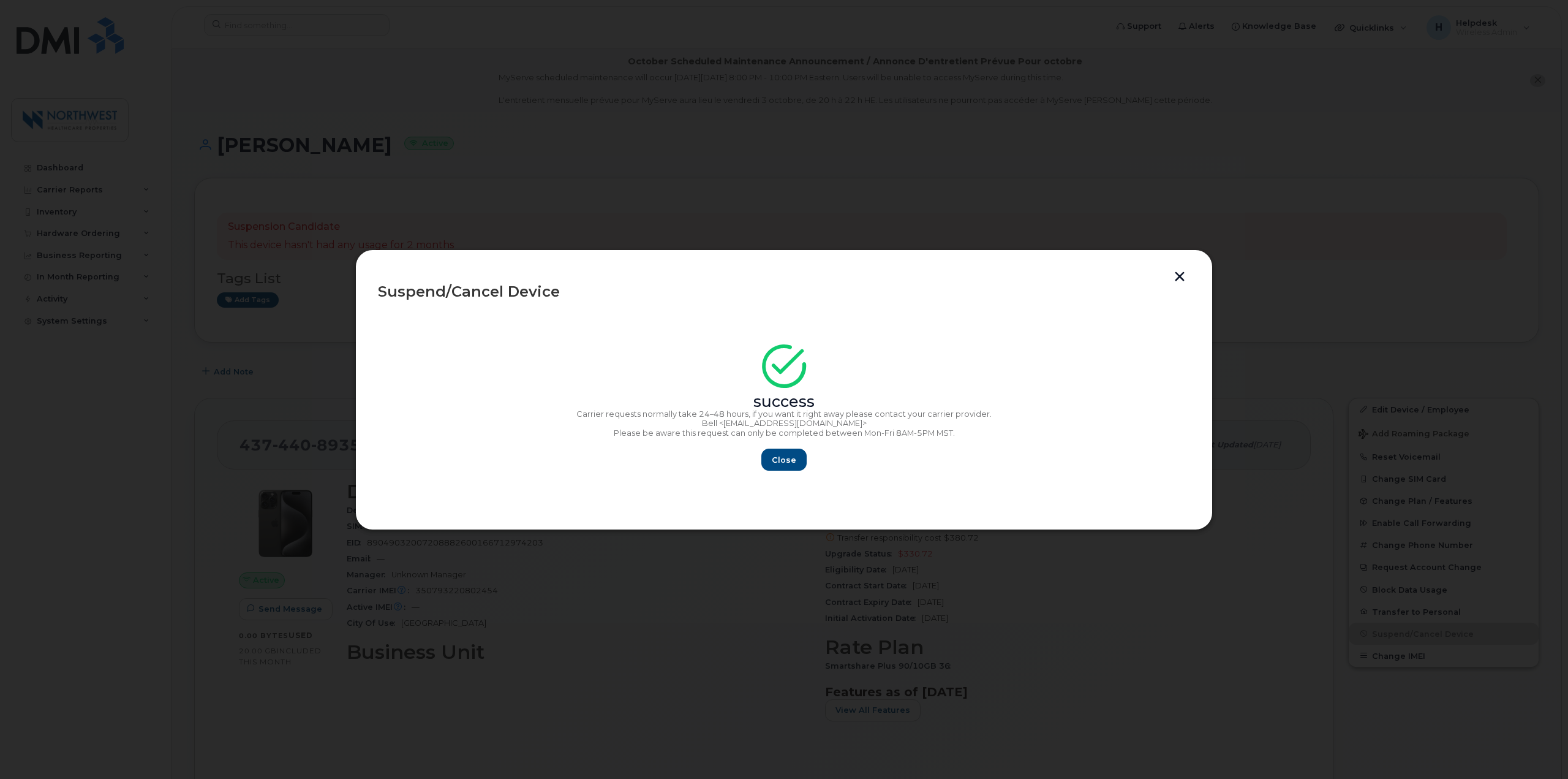
click at [783, 473] on section "success Carrier requests normally take 24–48 hours, if you want it right away p…" at bounding box center [784, 410] width 813 height 196
click at [788, 465] on span "Close" at bounding box center [783, 459] width 24 height 12
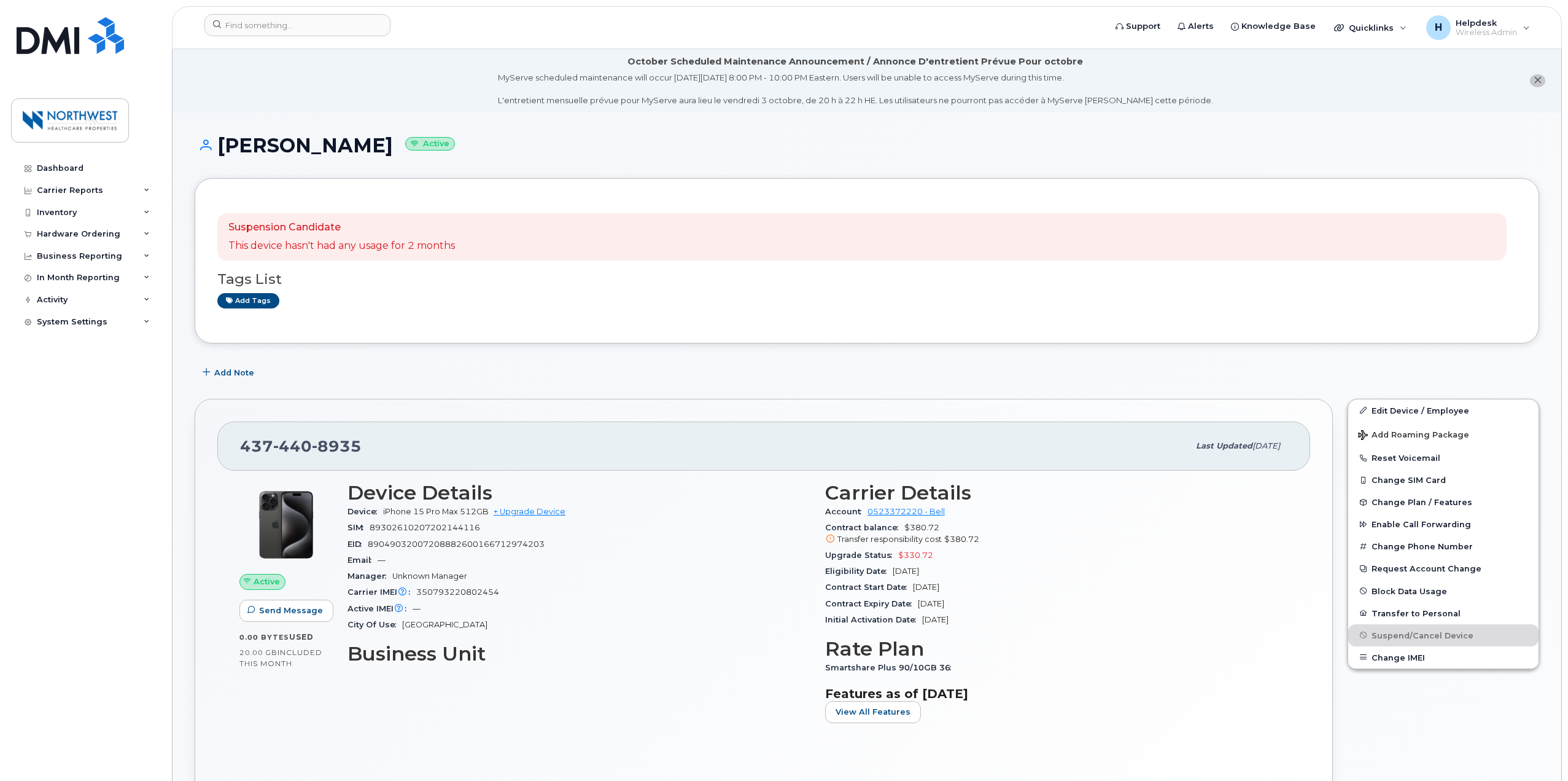
click at [684, 542] on div "EID 89049032007208882600166712974203" at bounding box center [579, 544] width 463 height 16
click at [342, 13] on header "Support Alerts Knowledge Base Quicklinks Suspend / Cancel Device Change SIM Car…" at bounding box center [867, 27] width 1390 height 43
click at [338, 23] on input at bounding box center [297, 25] width 186 height 22
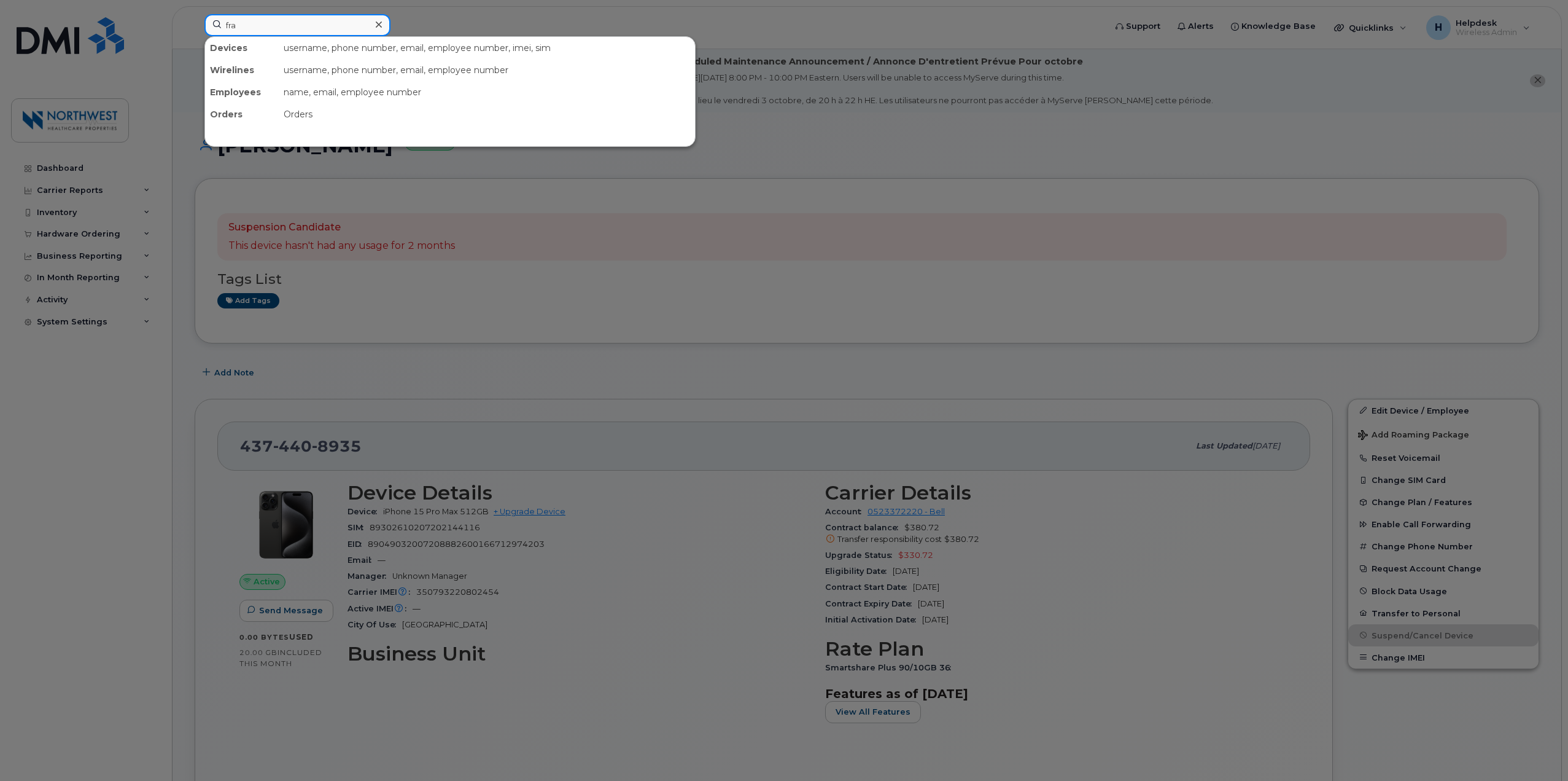
type input "fras"
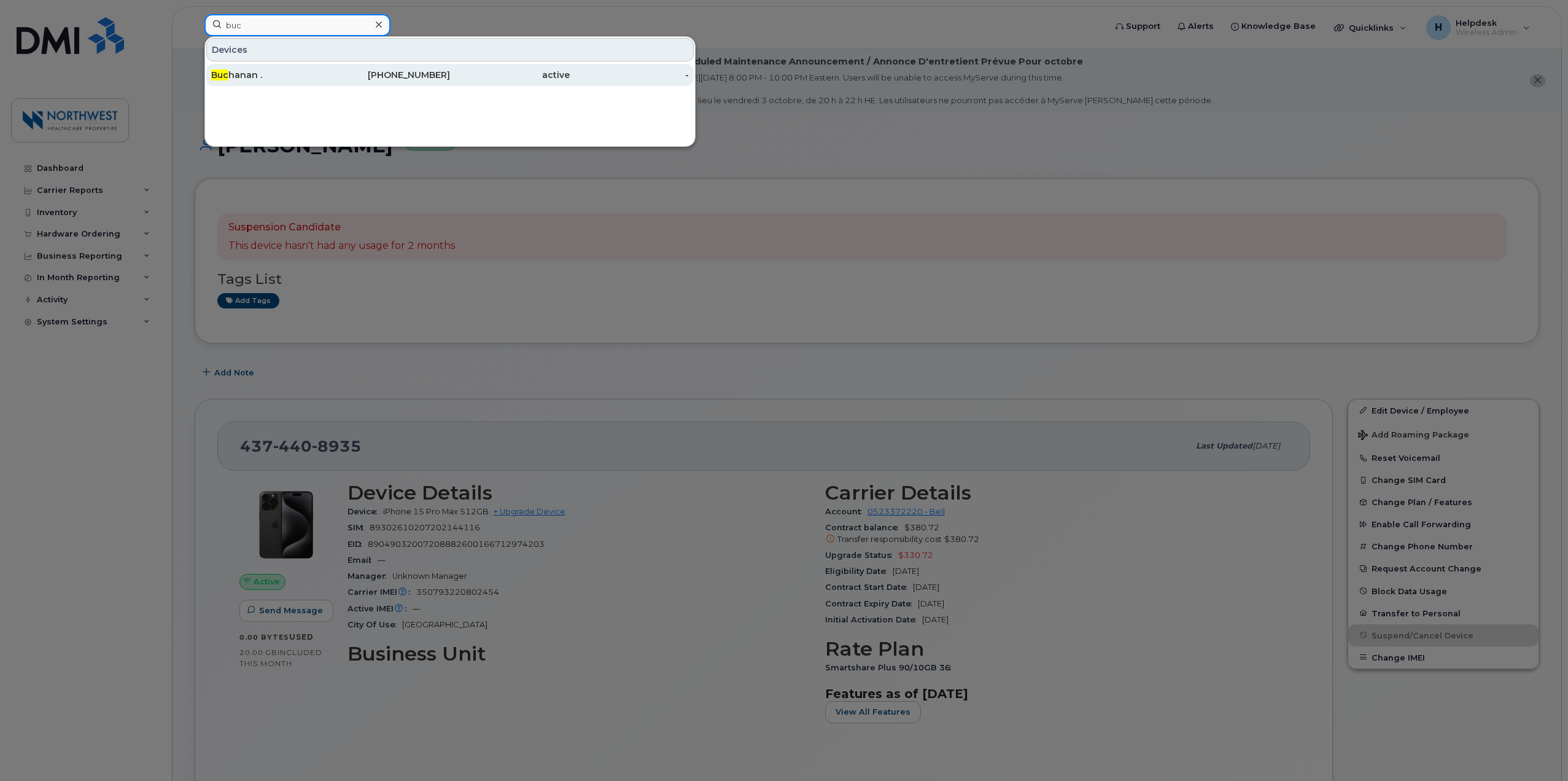
type input "buc"
click at [320, 74] on div "Buc hanan ." at bounding box center [271, 75] width 120 height 12
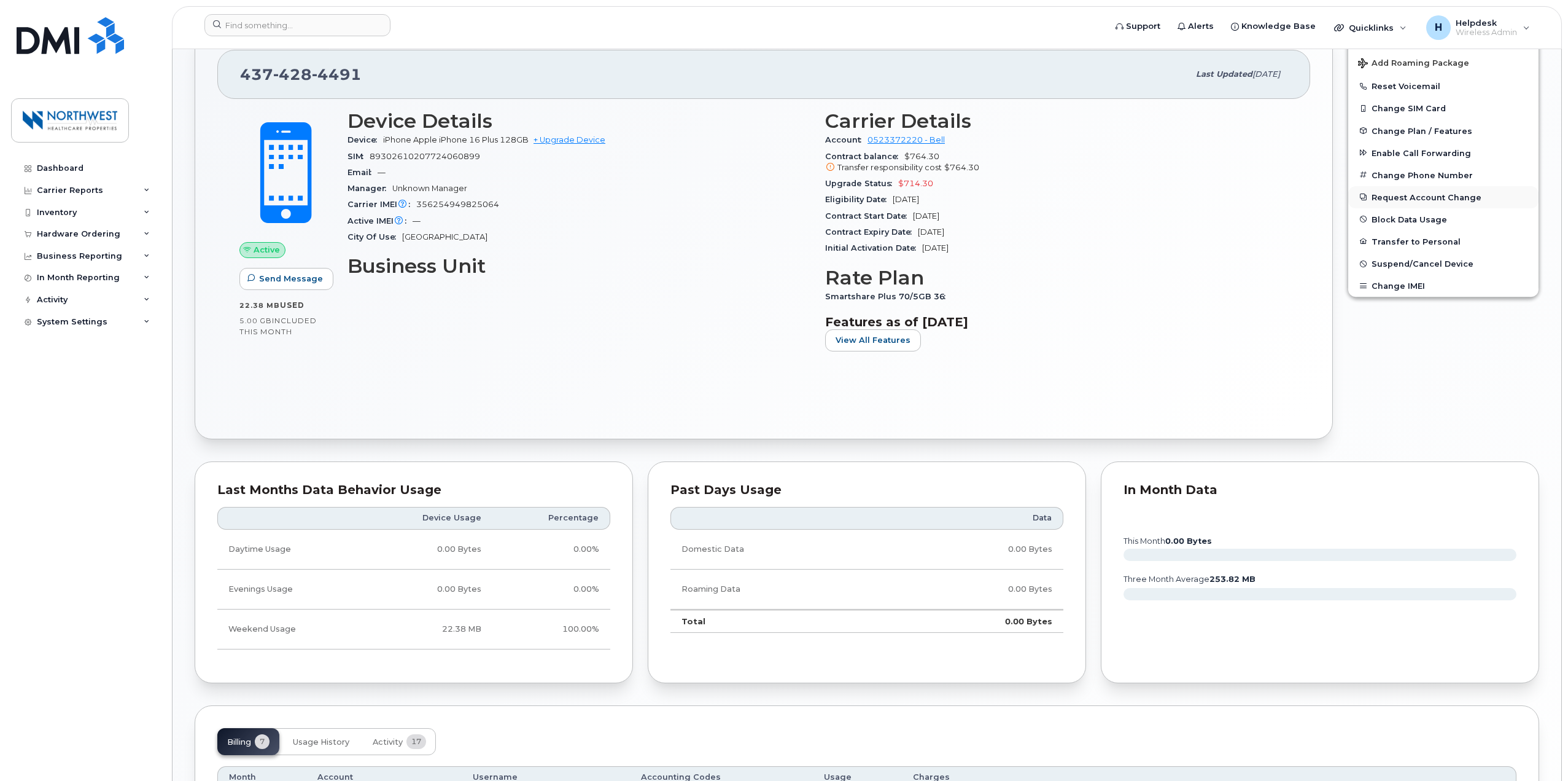
scroll to position [245, 0]
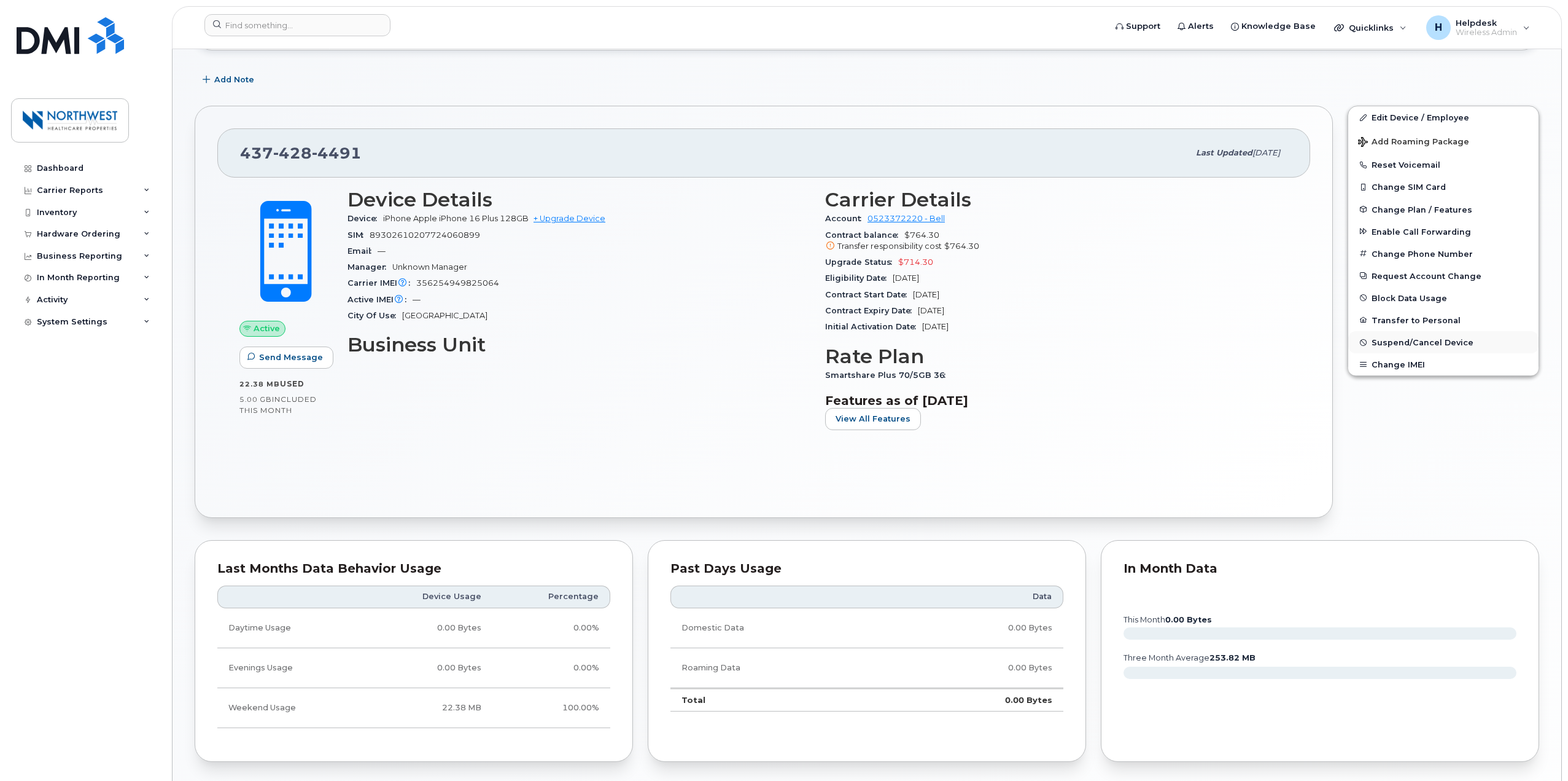
click at [1420, 338] on span "Suspend/Cancel Device" at bounding box center [1423, 342] width 102 height 10
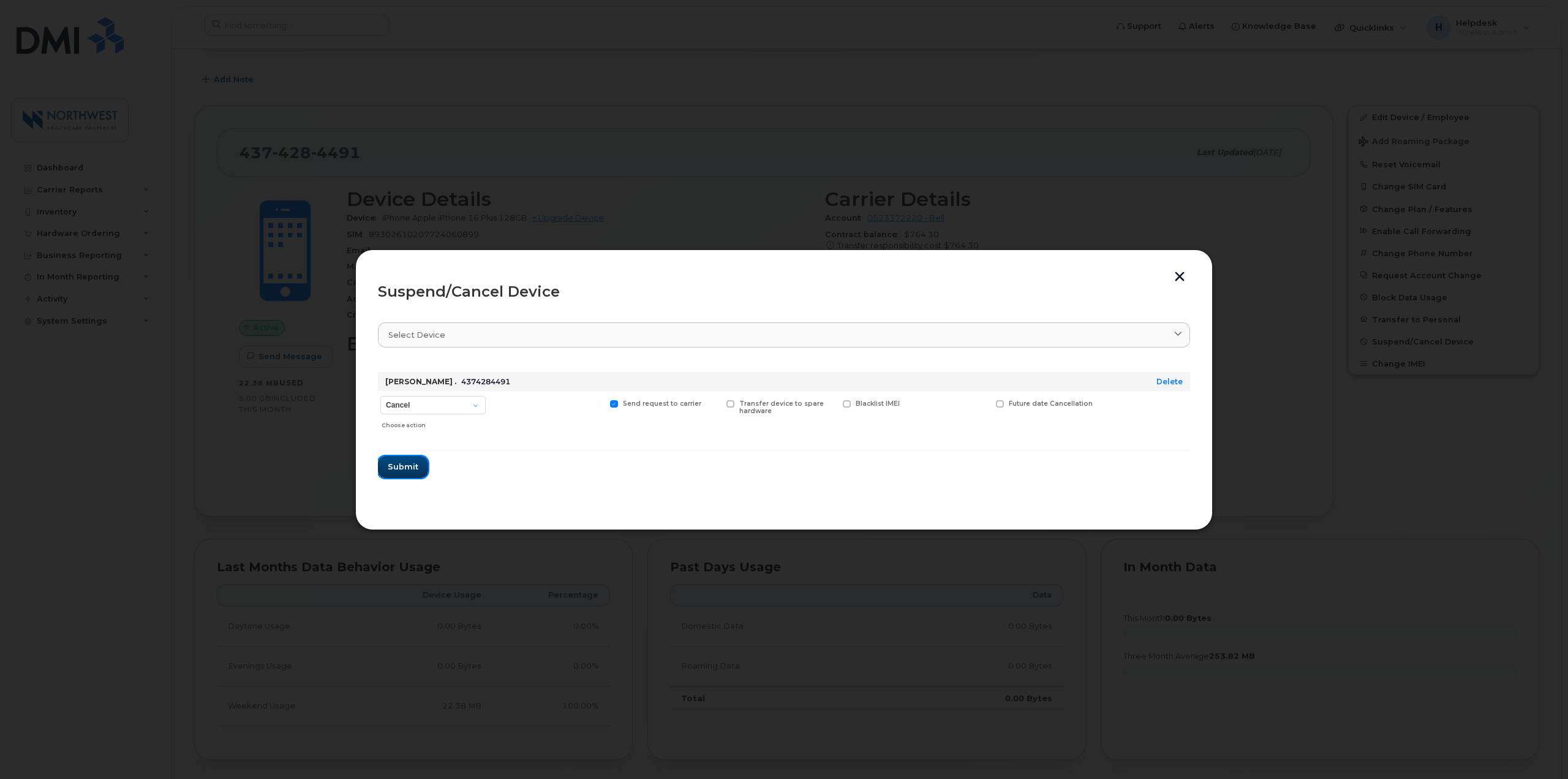
click at [391, 469] on span "Submit" at bounding box center [403, 467] width 31 height 12
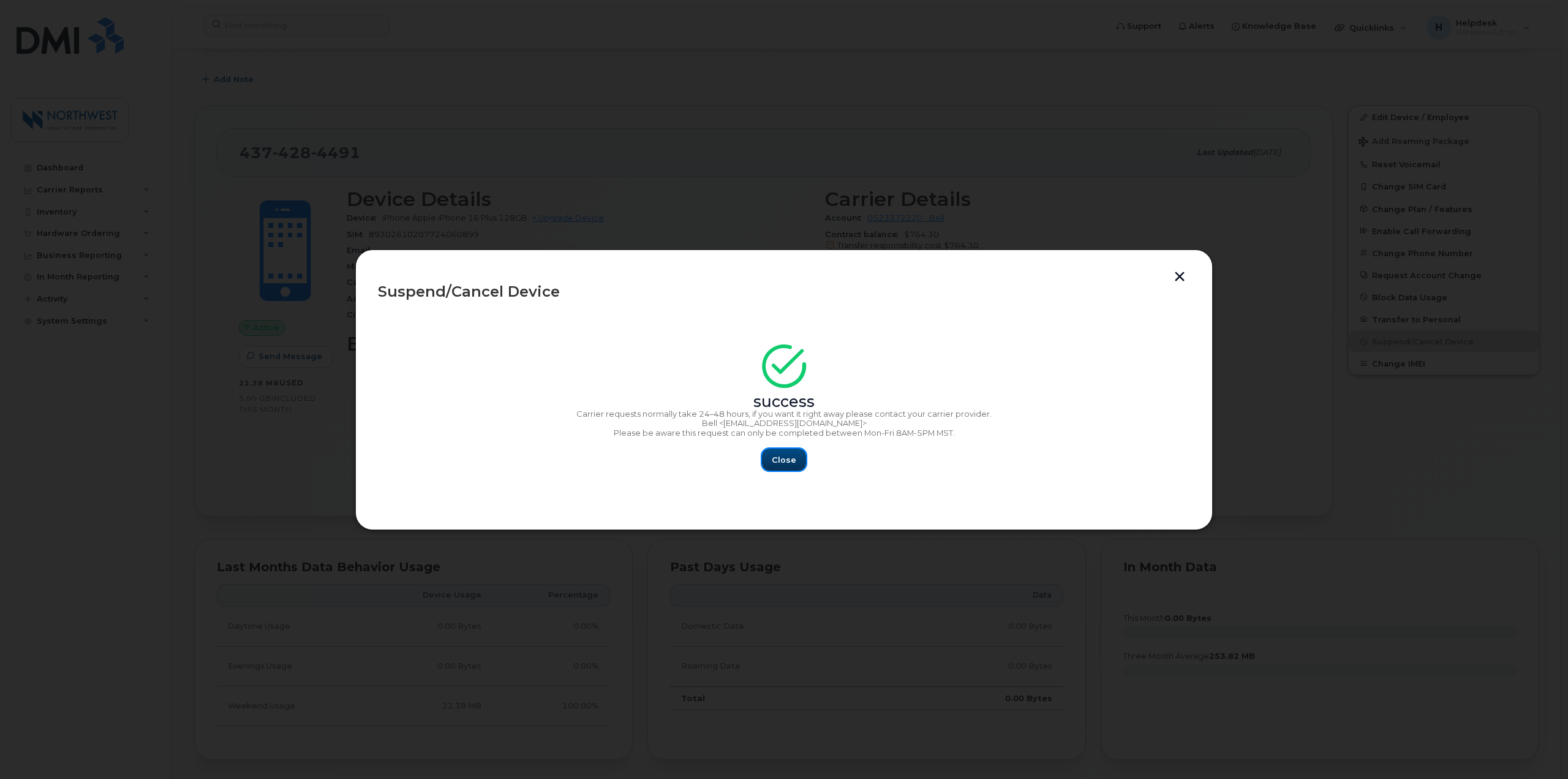
click at [763, 457] on button "Close" at bounding box center [784, 459] width 44 height 22
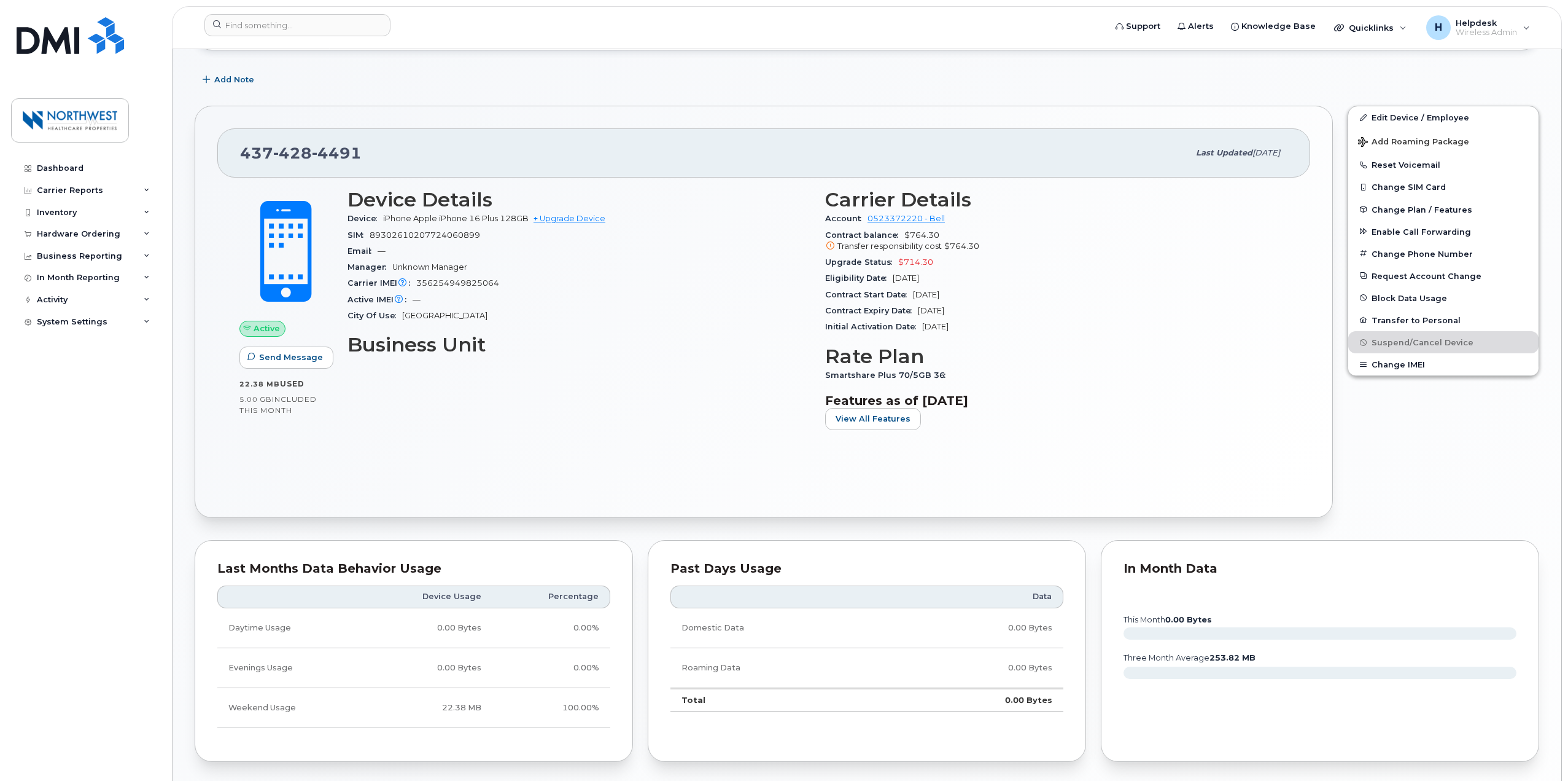
click at [286, 12] on header "Support Alerts Knowledge Base Quicklinks Suspend / Cancel Device Change SIM Car…" at bounding box center [867, 27] width 1390 height 43
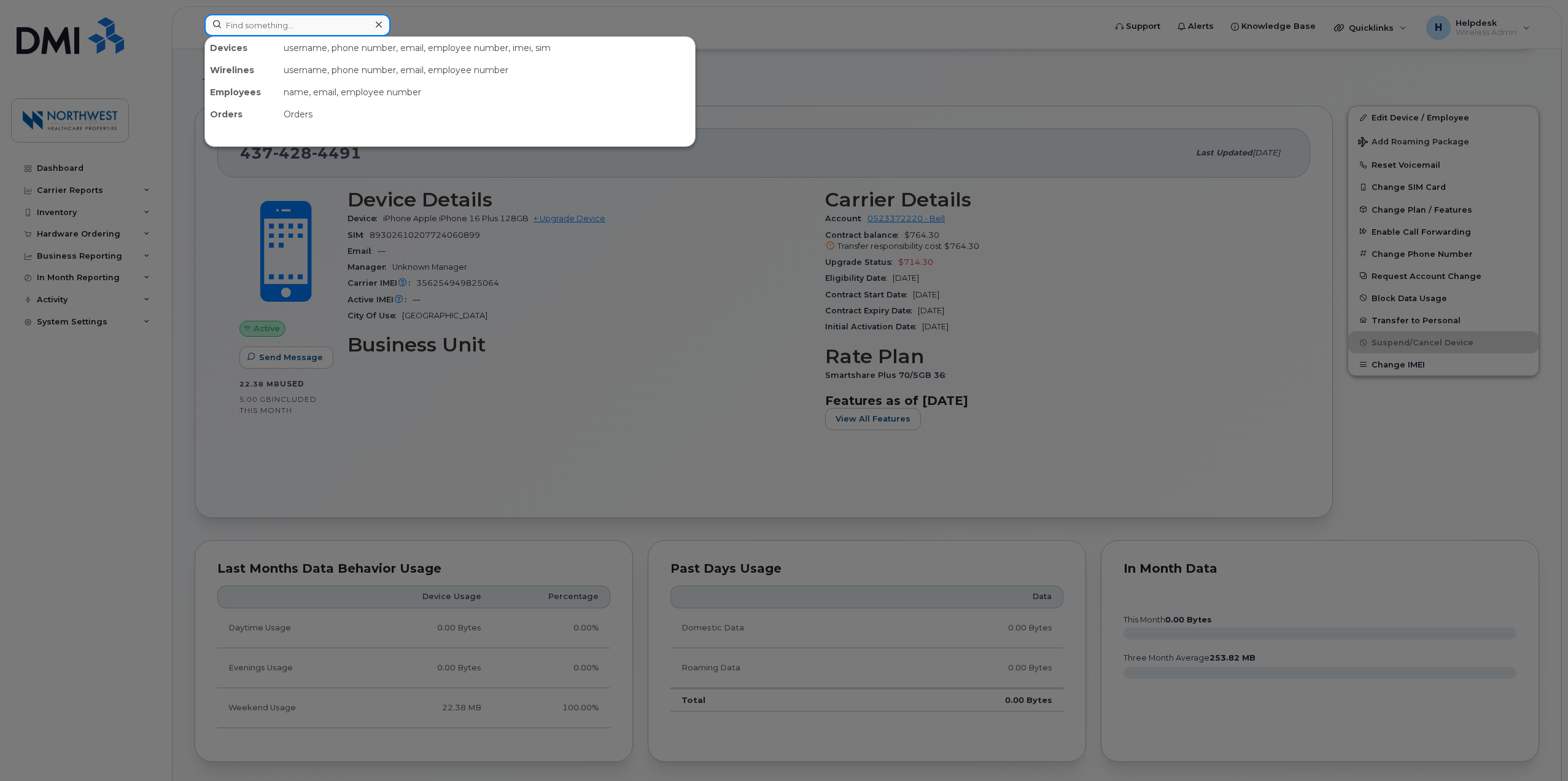
click at [285, 19] on input at bounding box center [297, 25] width 186 height 22
type input "403401"
type input "ces"
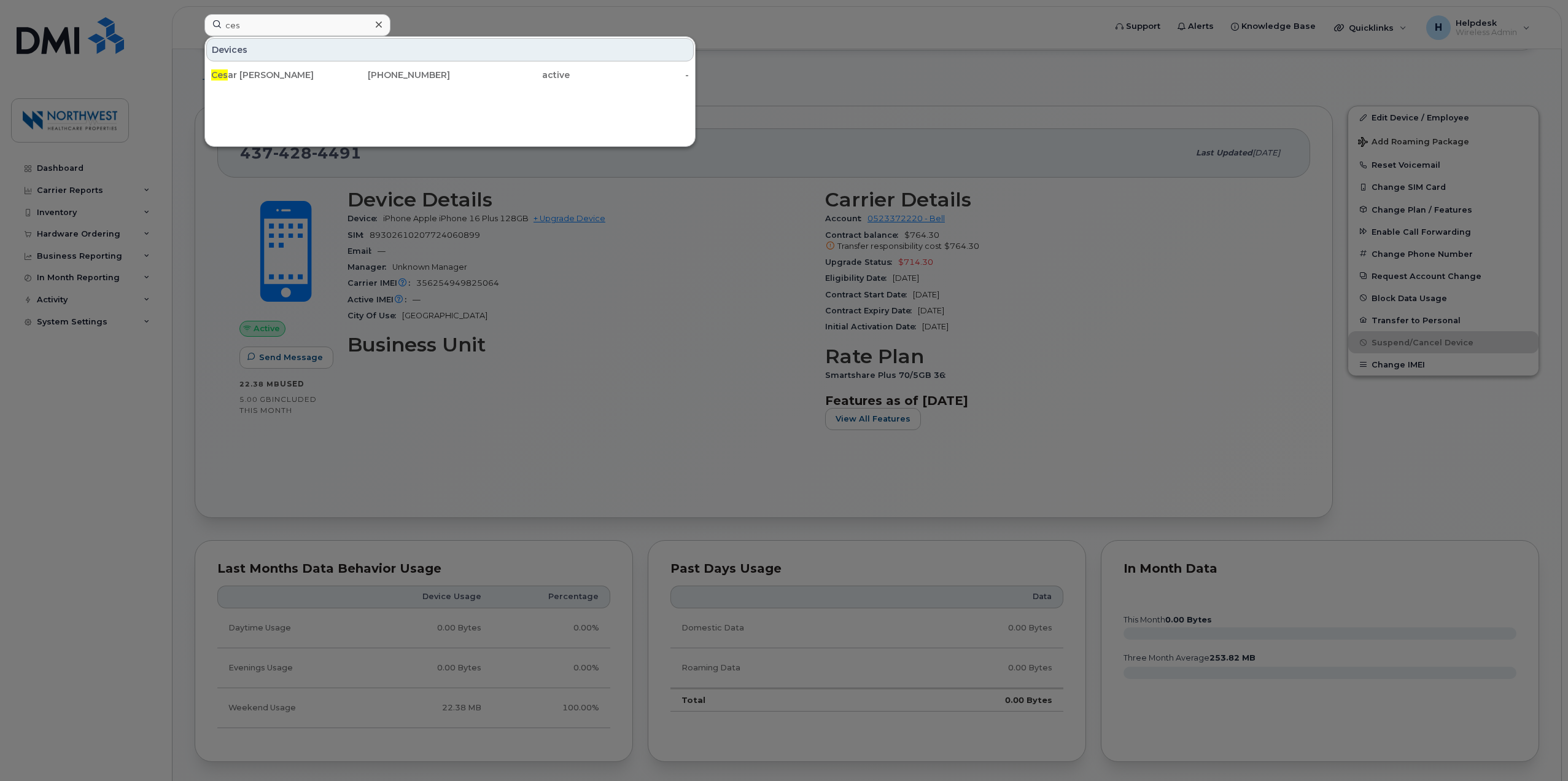
click at [743, 341] on div at bounding box center [784, 390] width 1568 height 781
